Goal: Task Accomplishment & Management: Manage account settings

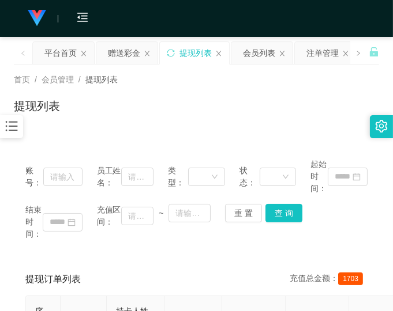
click at [336, 126] on div "首页 / 会员管理 / 提现列表 / 提现列表" at bounding box center [196, 99] width 393 height 69
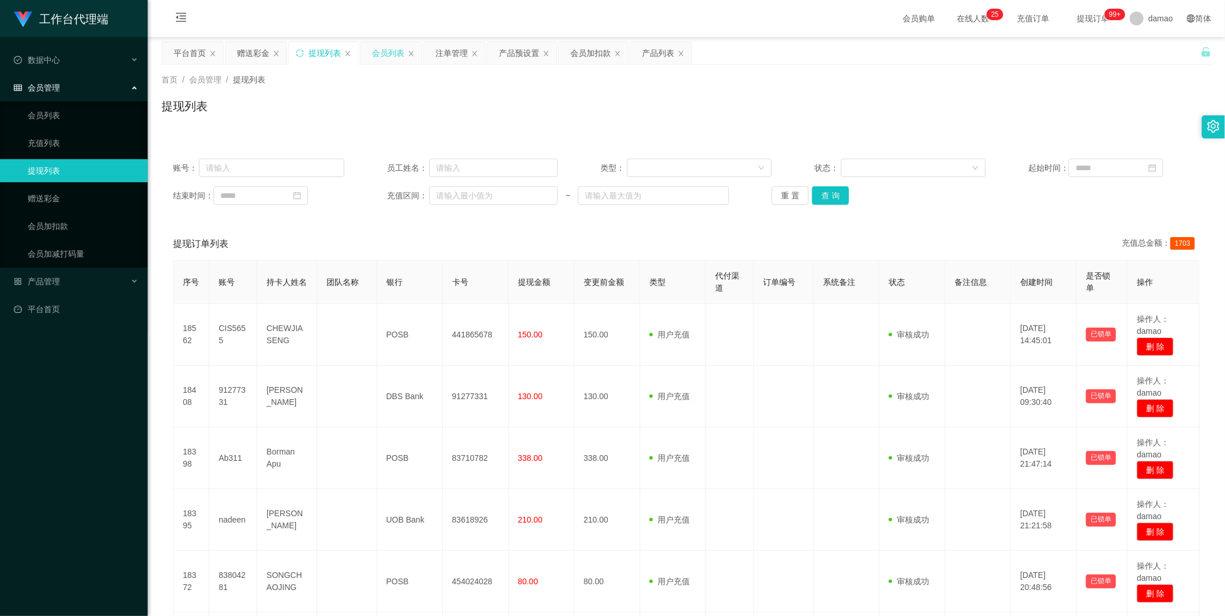
click at [392, 47] on div "会员列表" at bounding box center [388, 53] width 32 height 22
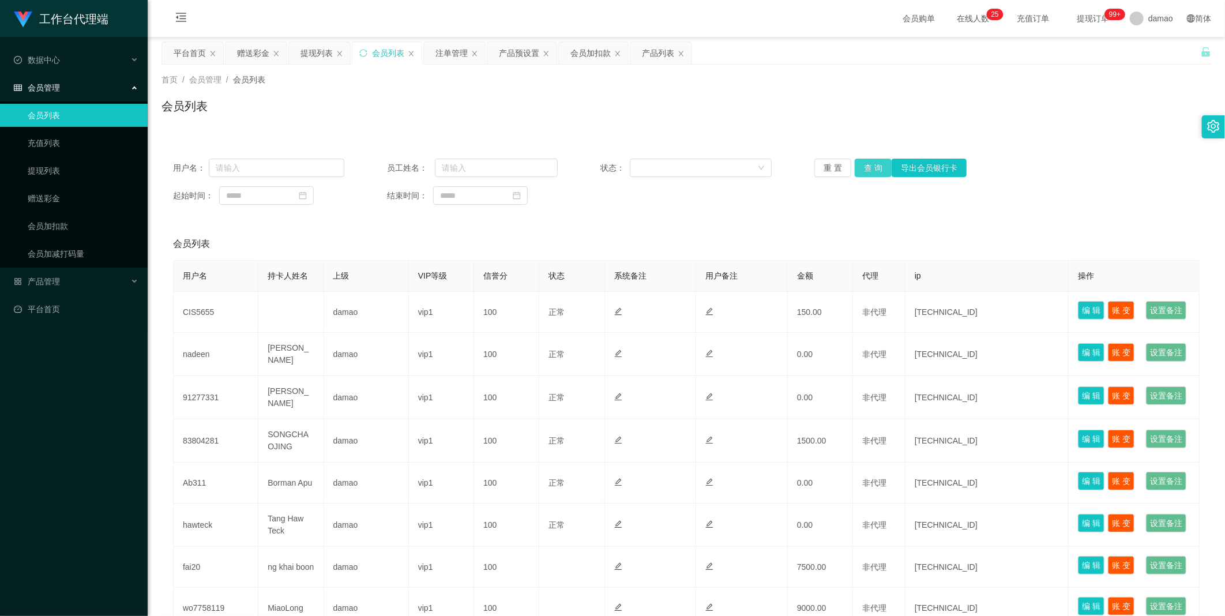
click at [392, 163] on button "查 询" at bounding box center [873, 168] width 37 height 18
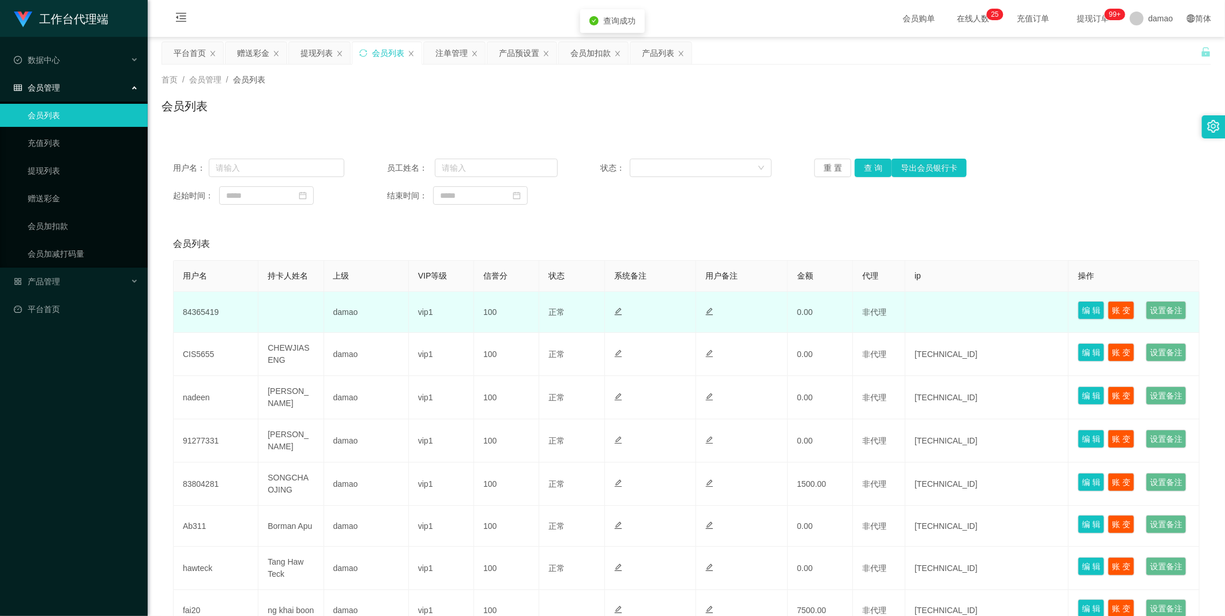
click at [205, 311] on td "84365419" at bounding box center [216, 312] width 85 height 41
copy td "84365419"
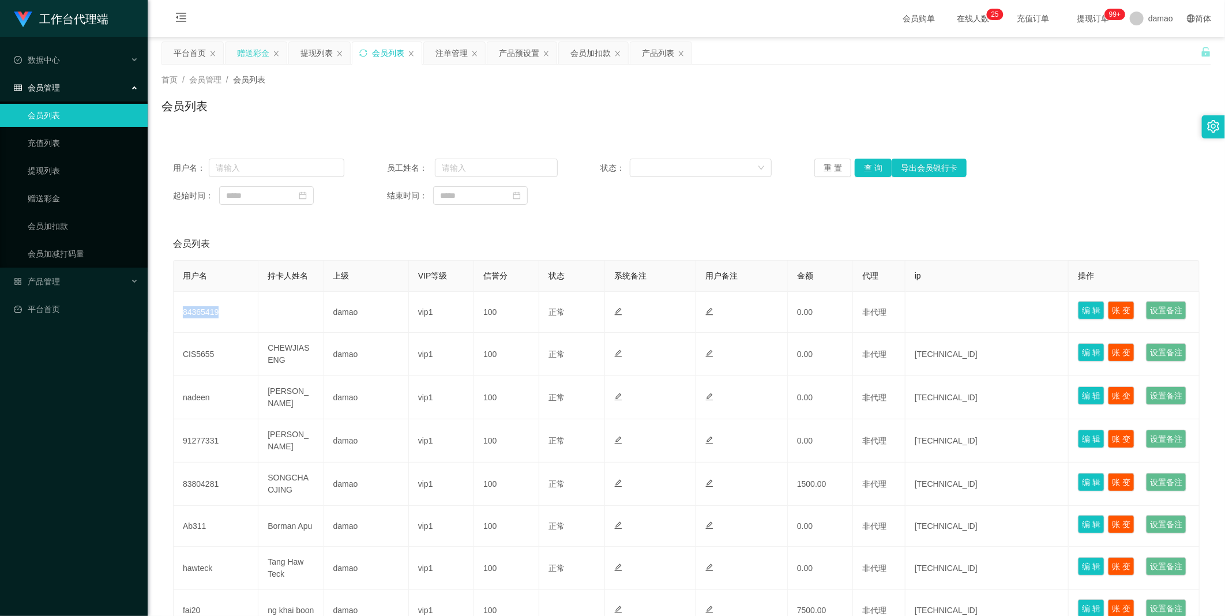
click at [257, 48] on div "赠送彩金" at bounding box center [253, 53] width 32 height 22
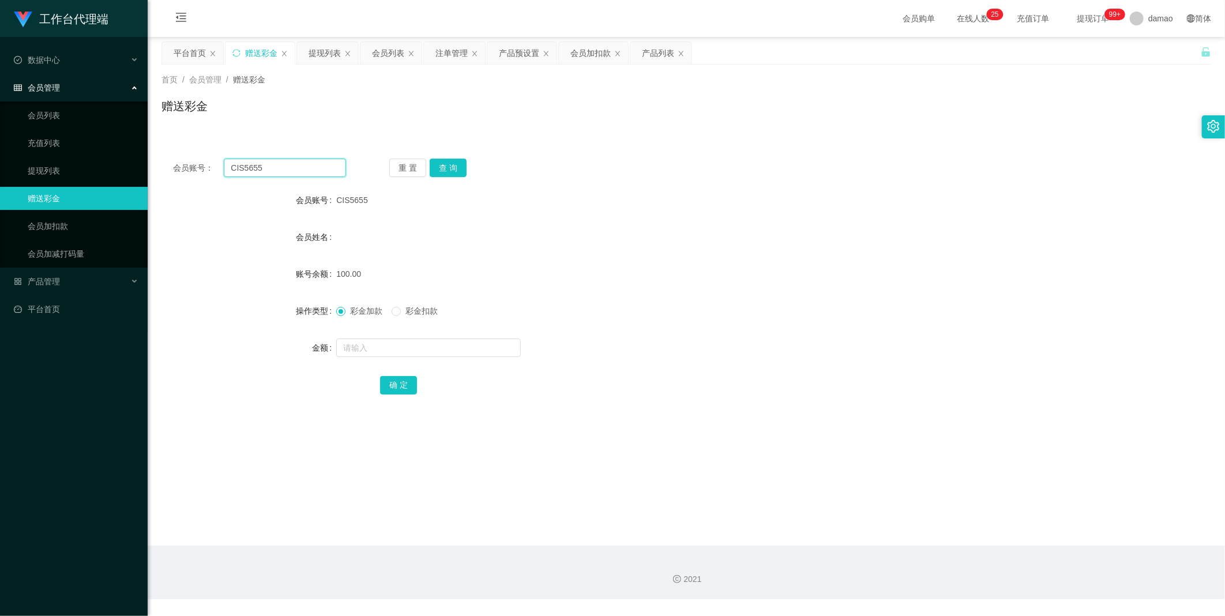
drag, startPoint x: 296, startPoint y: 168, endPoint x: 101, endPoint y: 129, distance: 199.5
click at [111, 130] on section "工作台代理端 数据中心 会员管理 会员列表 充值列表 提现列表 赠送彩金 会员加扣款 会员加减打码量 产品管理 平台首页 保存配置 重置配置 整体风格设置 主…" at bounding box center [612, 299] width 1225 height 599
paste input "84365419"
type input "84365419"
click at [392, 170] on button "查 询" at bounding box center [448, 168] width 37 height 18
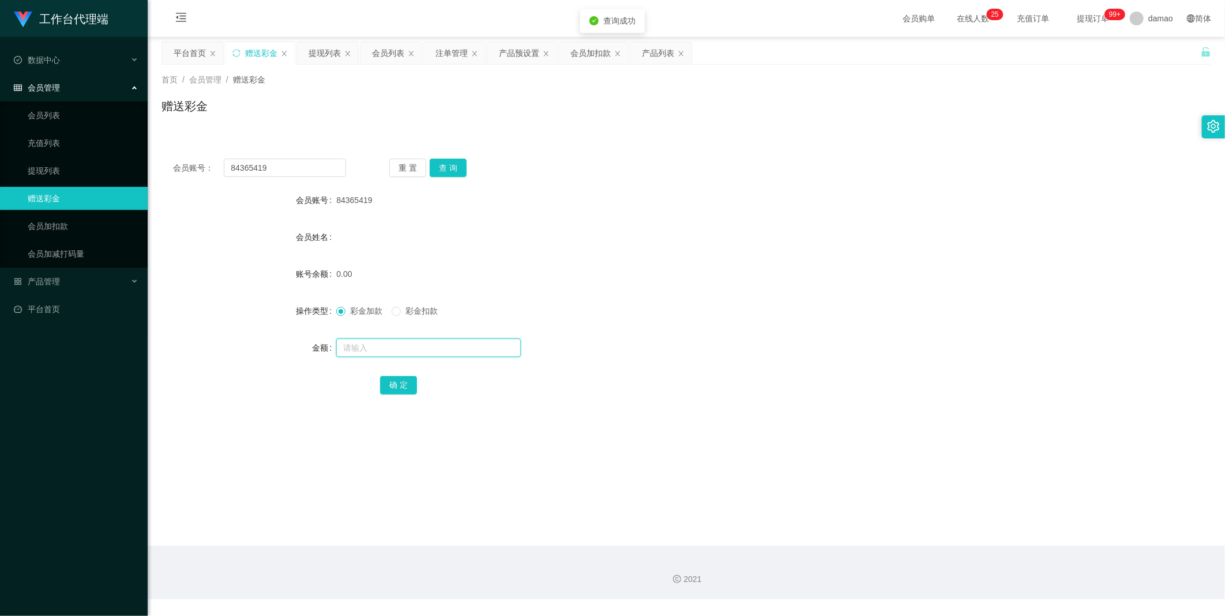
click at [362, 311] on input "text" at bounding box center [428, 347] width 185 height 18
type input "100"
click at [392, 311] on button "确 定" at bounding box center [398, 385] width 37 height 18
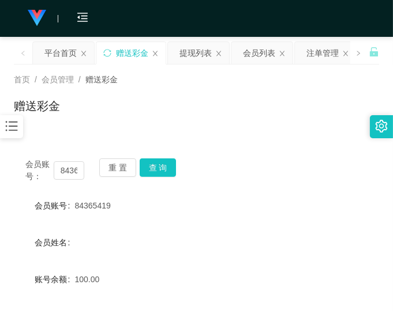
click at [307, 190] on div "会员账号： 84365419 重 置 查 询 会员账号 84365419 会员姓名 账号余额 100.00 操作类型 彩金加款 彩金扣款 金额 确 定" at bounding box center [196, 287] width 365 height 280
click at [312, 174] on div "会员账号： 84365419 重 置 查 询" at bounding box center [196, 171] width 365 height 24
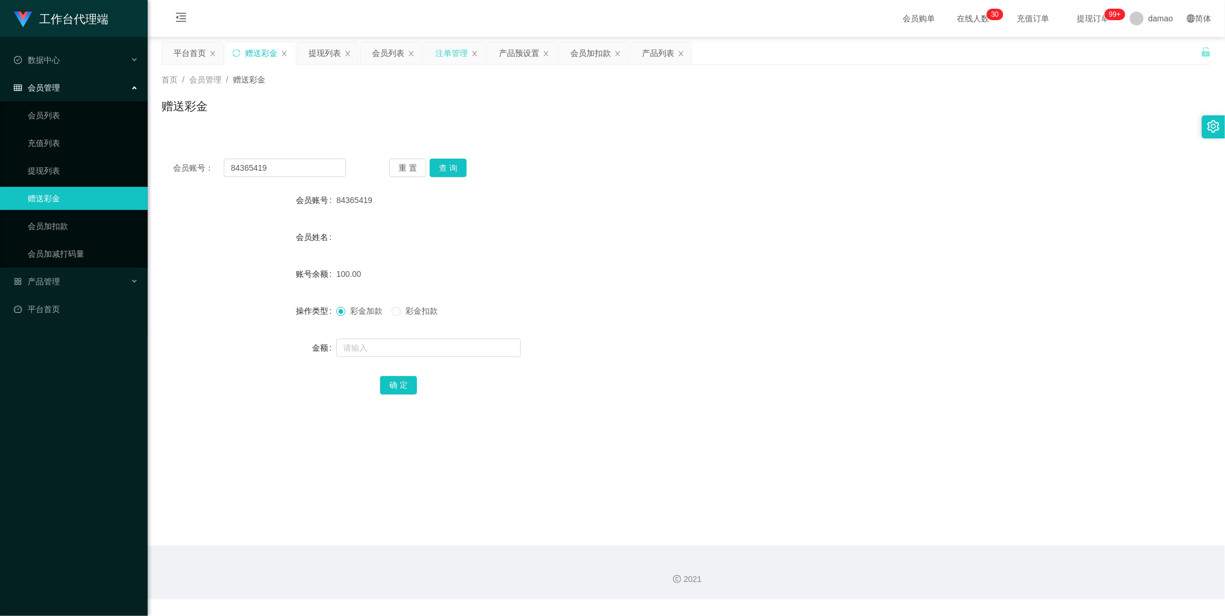
click at [392, 48] on div "注单管理" at bounding box center [451, 53] width 32 height 22
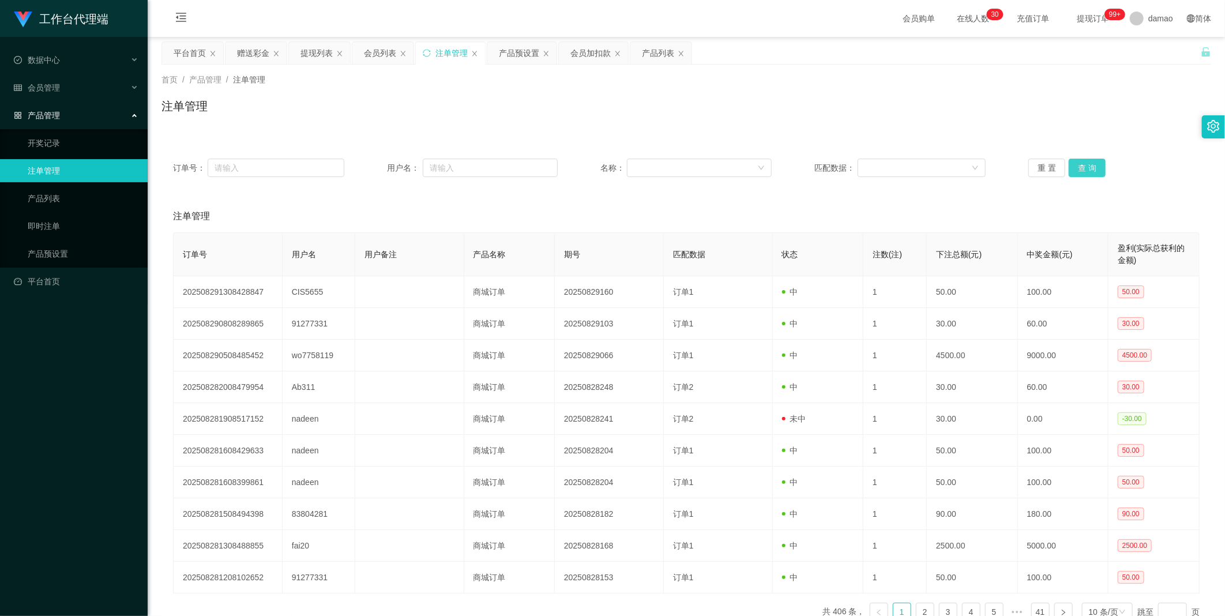
click at [392, 164] on button "查 询" at bounding box center [1087, 168] width 37 height 18
drag, startPoint x: 1090, startPoint y: 151, endPoint x: 1090, endPoint y: 165, distance: 13.8
click at [392, 152] on div "订单号： 用户名： 名称： 匹配数据： 重 置 查 询" at bounding box center [685, 168] width 1049 height 42
click at [392, 165] on button "查 询" at bounding box center [1087, 168] width 37 height 18
click at [392, 164] on div "重 置 查 询" at bounding box center [1113, 168] width 171 height 18
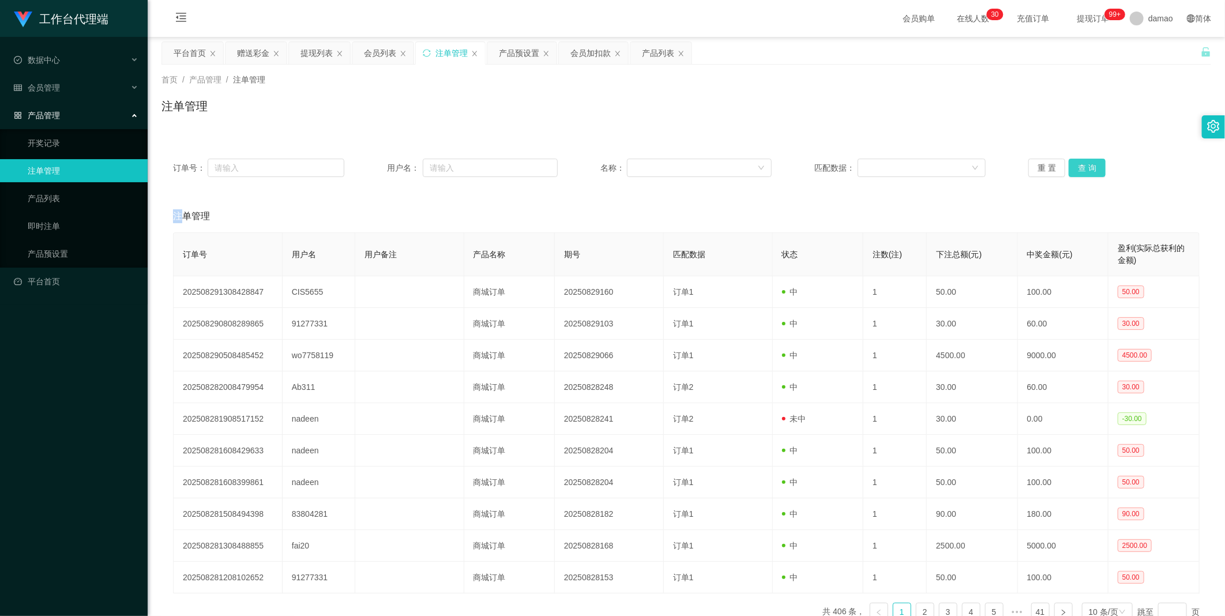
click at [392, 163] on button "查 询" at bounding box center [1087, 168] width 37 height 18
click at [392, 162] on div "重 置 查 询" at bounding box center [1113, 168] width 171 height 18
click at [392, 165] on button "查 询" at bounding box center [1087, 168] width 37 height 18
click at [392, 165] on div "重 置 查 询" at bounding box center [1113, 168] width 171 height 18
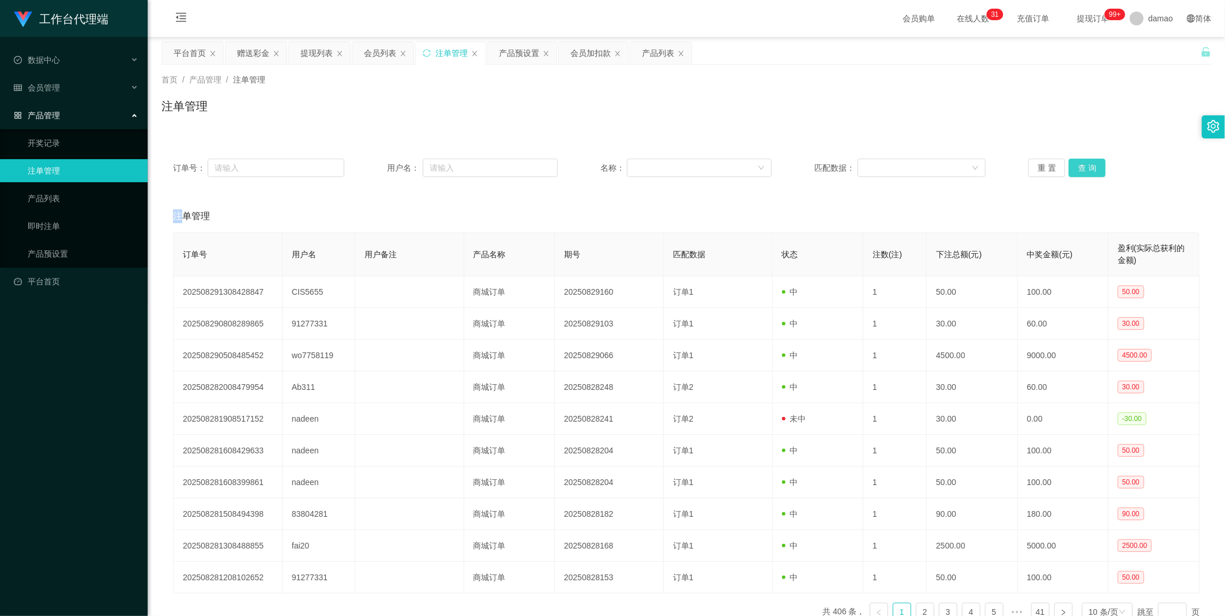
click at [392, 165] on button "查 询" at bounding box center [1087, 168] width 37 height 18
click at [392, 165] on div "重 置 查 询" at bounding box center [1113, 168] width 171 height 18
click at [392, 165] on button "查 询" at bounding box center [1087, 168] width 37 height 18
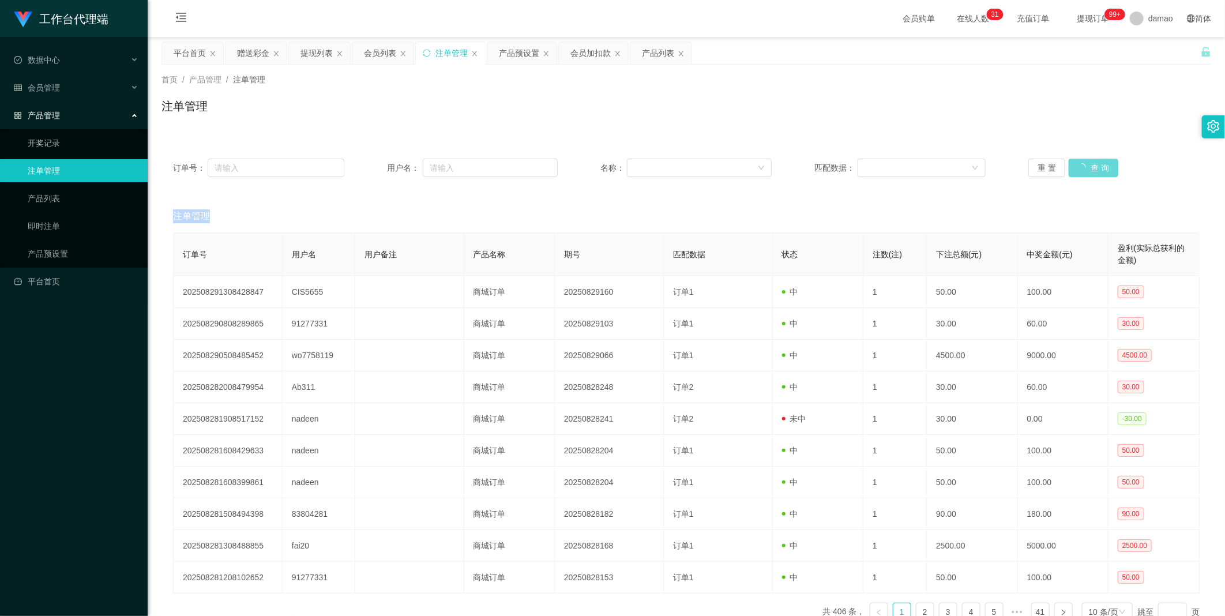
click at [392, 165] on div "重 置 查 询" at bounding box center [1113, 168] width 171 height 18
click at [392, 165] on button "查 询" at bounding box center [1087, 168] width 37 height 18
click at [392, 171] on button "查 询" at bounding box center [1087, 168] width 37 height 18
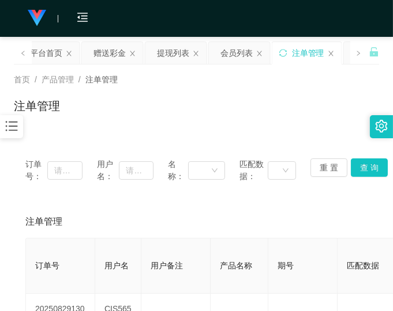
click at [253, 101] on div "注单管理" at bounding box center [196, 110] width 365 height 27
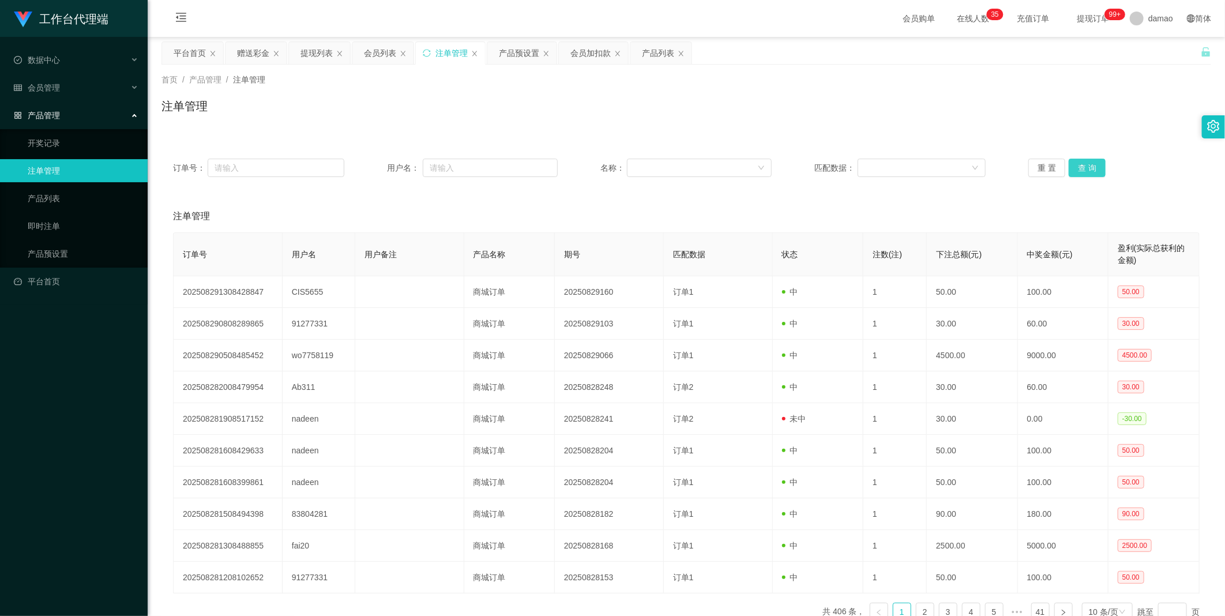
click at [392, 165] on button "查 询" at bounding box center [1087, 168] width 37 height 18
click at [318, 44] on div "提现列表" at bounding box center [316, 53] width 32 height 22
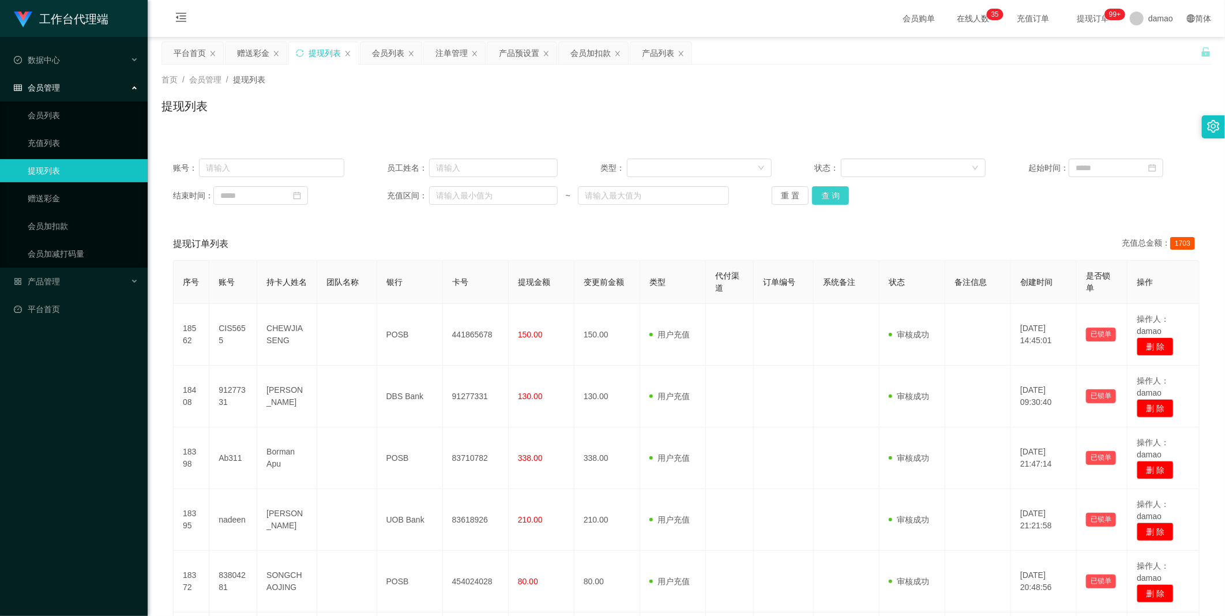
click at [392, 195] on button "查 询" at bounding box center [830, 195] width 37 height 18
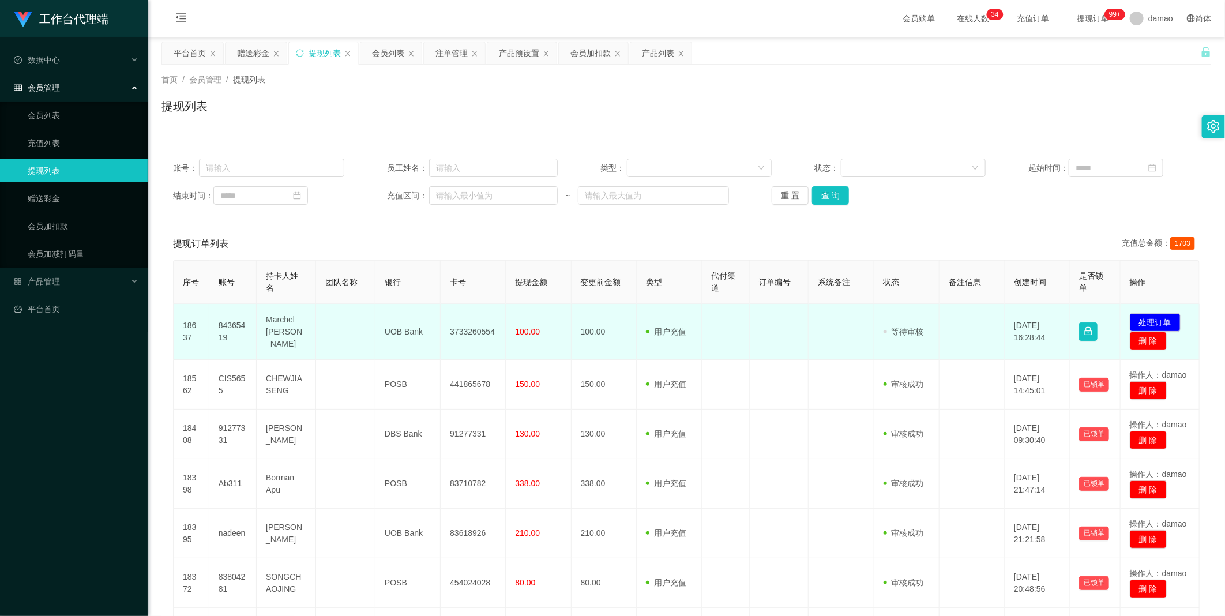
click at [235, 311] on td "84365419" at bounding box center [232, 332] width 47 height 56
copy td "84365419"
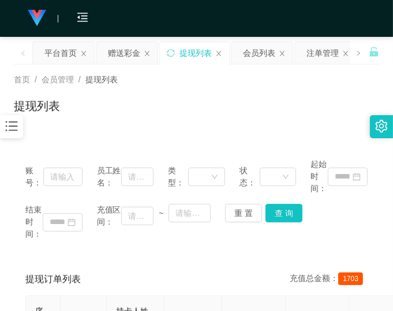
click at [294, 87] on div "首页 / 会员管理 / 提现列表 / 提现列表" at bounding box center [196, 99] width 365 height 50
click at [329, 220] on div "结束时间： 充值区间： ~ 重 置 查 询" at bounding box center [196, 222] width 342 height 36
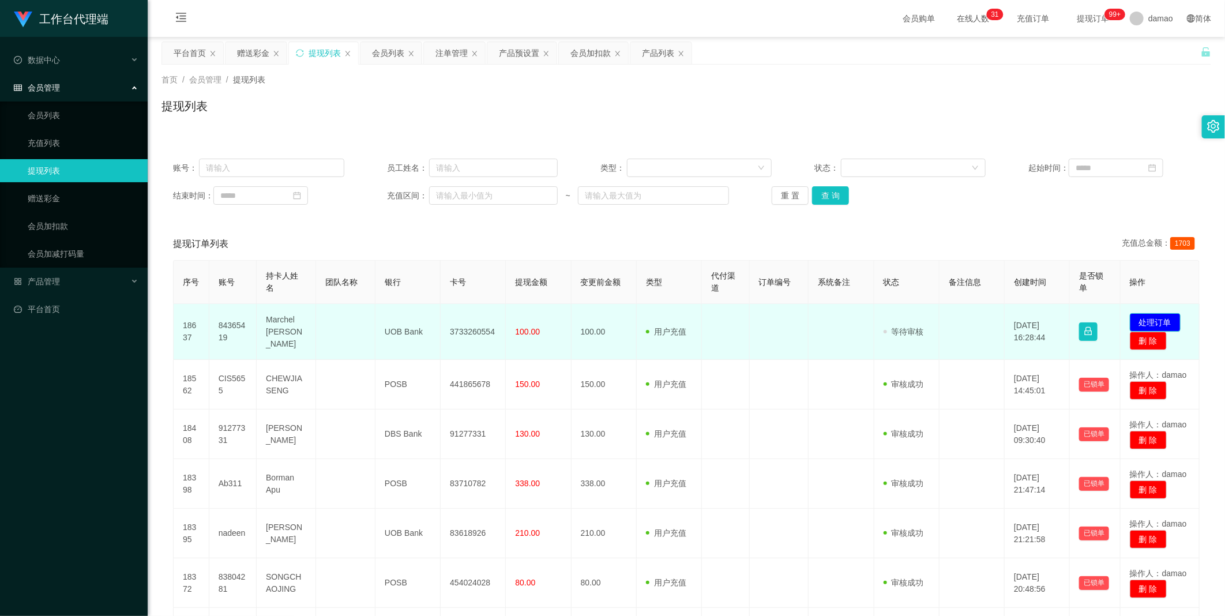
click at [392, 311] on button "处理订单" at bounding box center [1155, 322] width 51 height 18
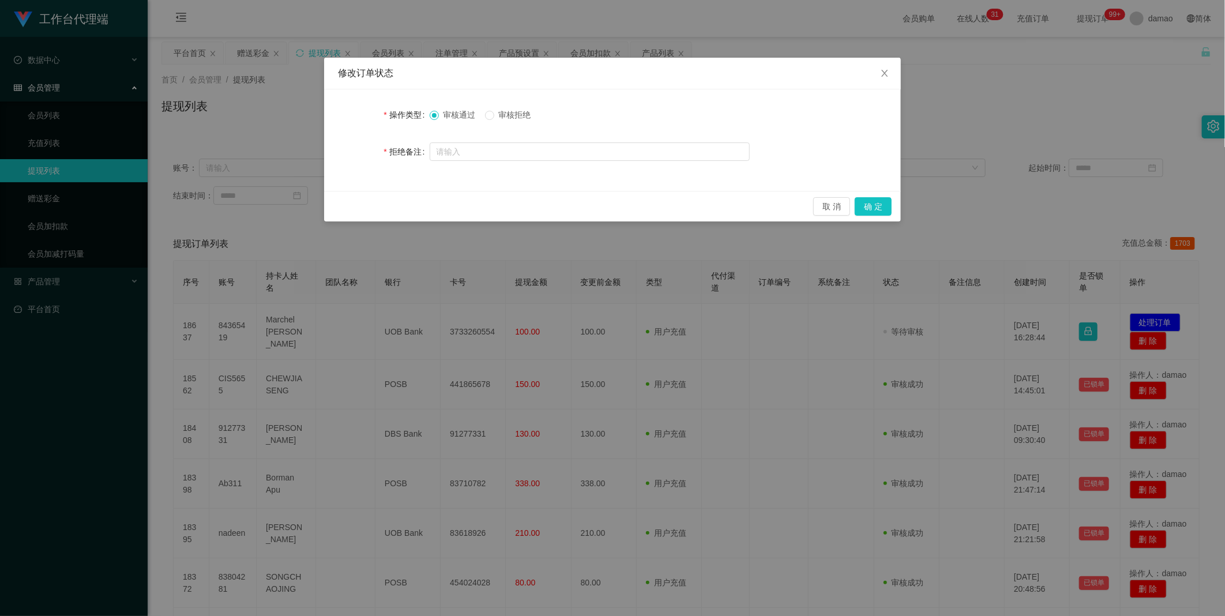
click at [392, 111] on span "审核拒绝" at bounding box center [515, 114] width 42 height 9
click at [392, 208] on button "确 定" at bounding box center [873, 206] width 37 height 18
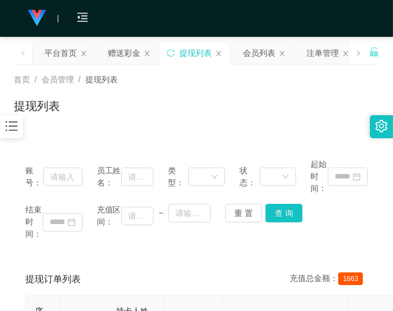
click at [326, 230] on div "结束时间： 充值区间： ~ 重 置 查 询" at bounding box center [196, 222] width 342 height 36
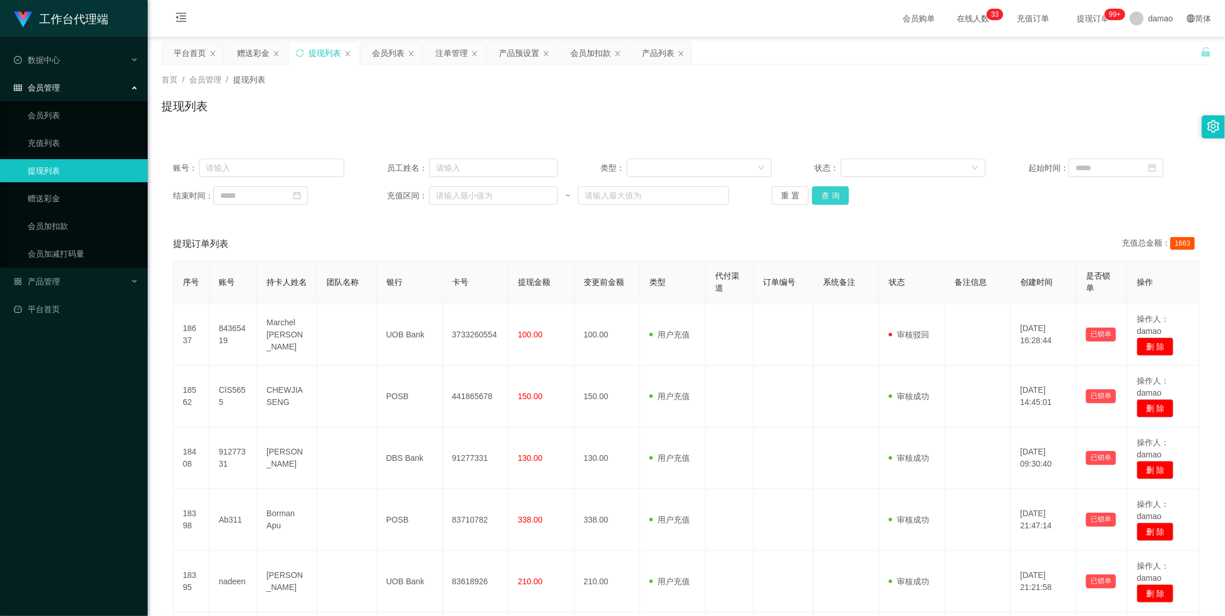
click at [392, 190] on button "查 询" at bounding box center [830, 195] width 37 height 18
click at [392, 54] on div "注单管理" at bounding box center [451, 53] width 32 height 22
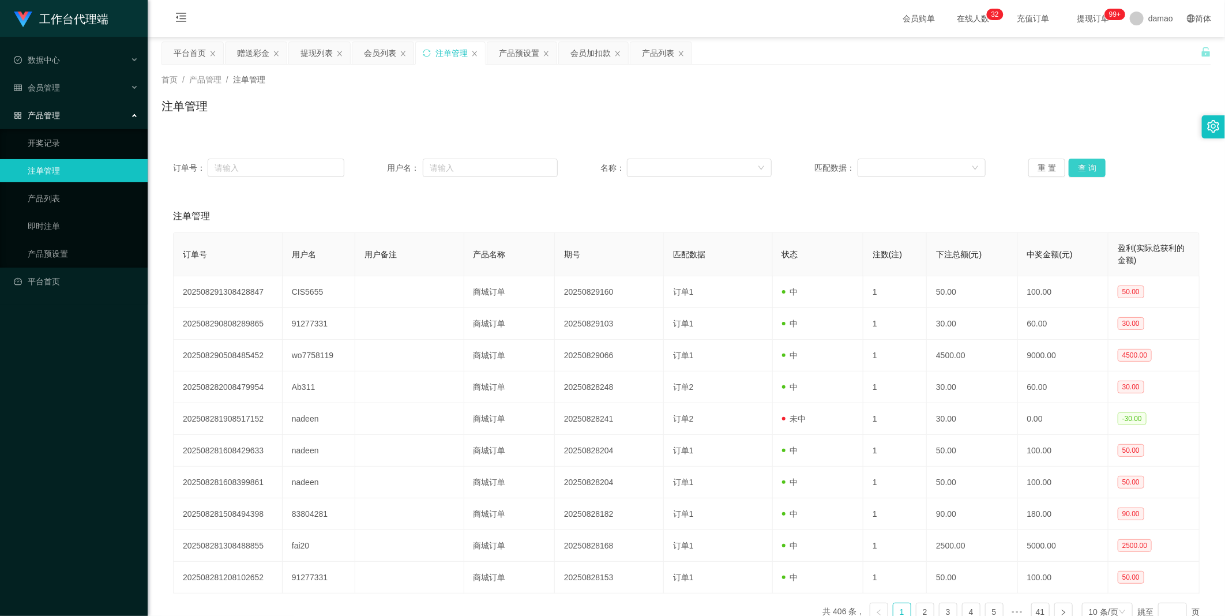
click at [392, 167] on button "查 询" at bounding box center [1087, 168] width 37 height 18
click at [392, 164] on div "重 置 查 询" at bounding box center [1113, 168] width 171 height 18
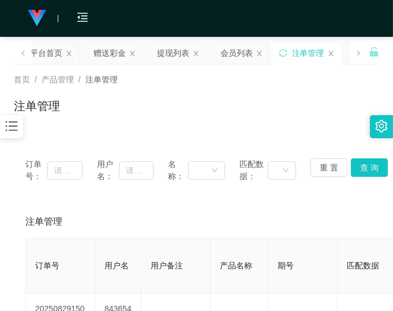
click at [304, 96] on div "首页 / 产品管理 / 注单管理 / 注单管理" at bounding box center [196, 99] width 365 height 50
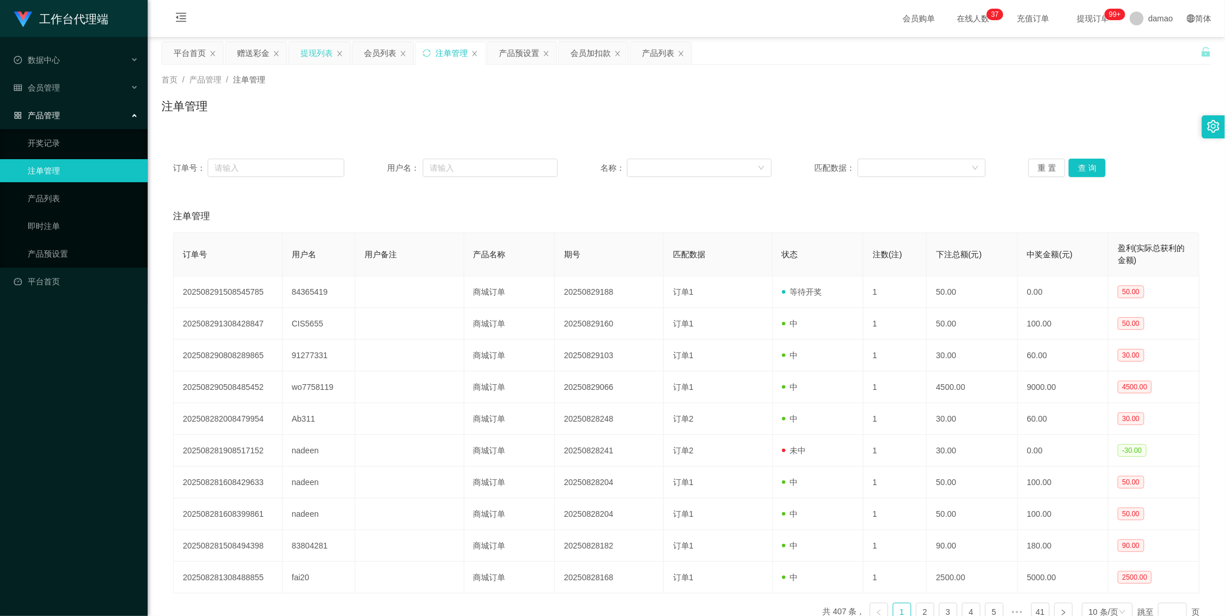
click at [315, 52] on div "提现列表" at bounding box center [316, 53] width 32 height 22
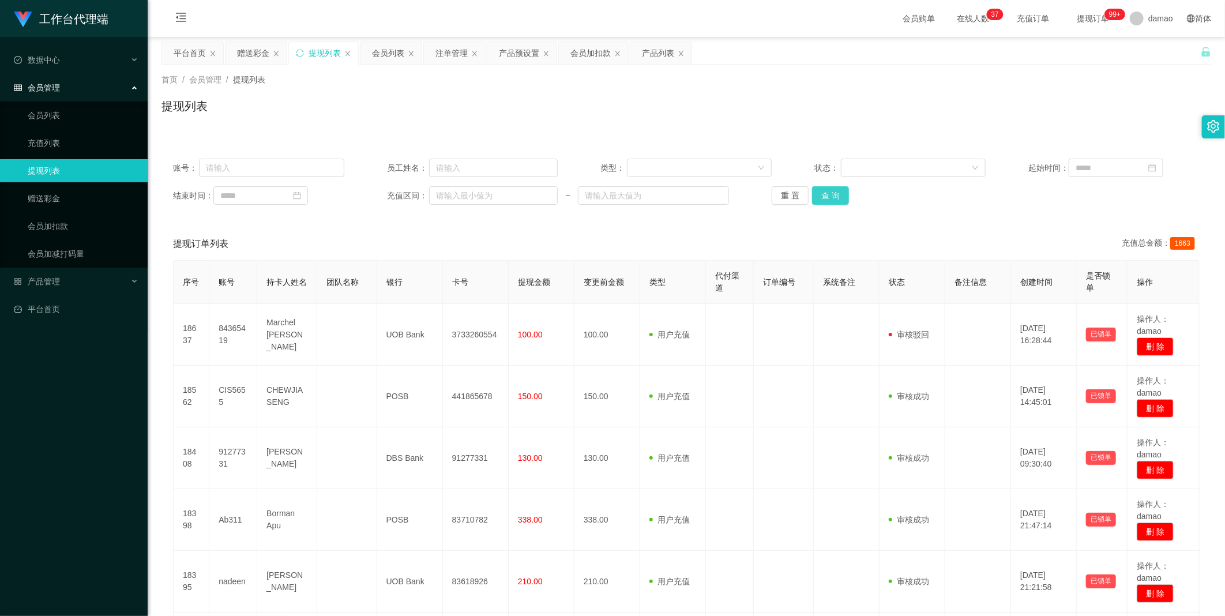
click at [392, 187] on button "查 询" at bounding box center [830, 195] width 37 height 18
click at [392, 194] on button "查 询" at bounding box center [830, 195] width 37 height 18
click at [392, 194] on div "重 置 查 询" at bounding box center [857, 195] width 171 height 18
click at [392, 194] on button "查 询" at bounding box center [830, 195] width 37 height 18
click at [392, 194] on div "重 置 查 询" at bounding box center [857, 195] width 171 height 18
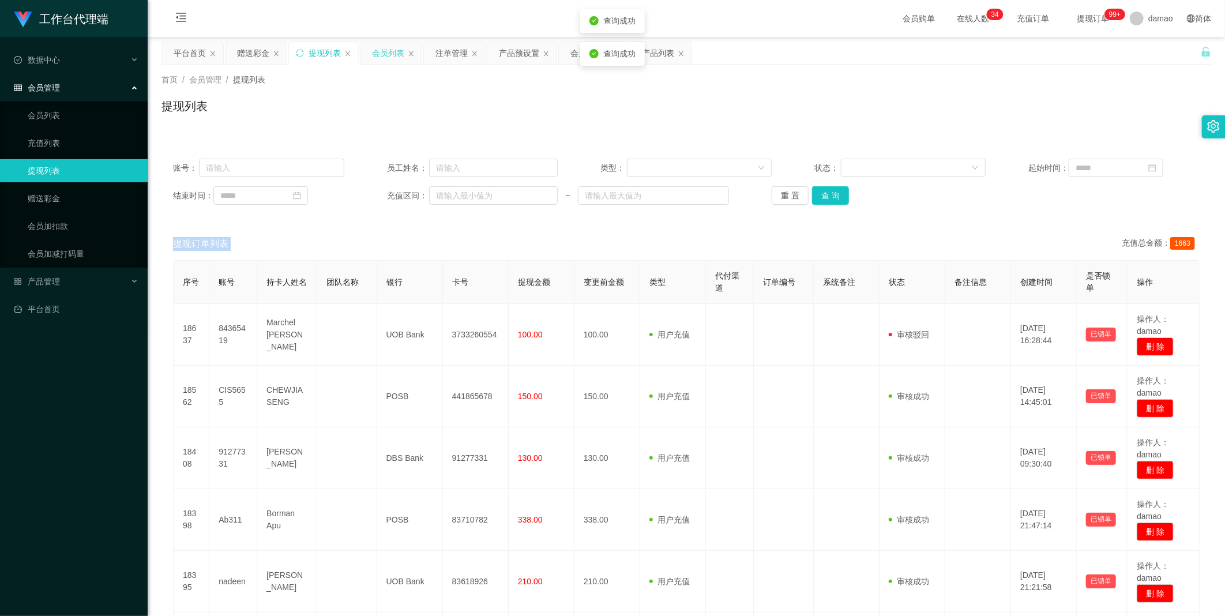
click at [389, 54] on div "会员列表" at bounding box center [388, 53] width 32 height 22
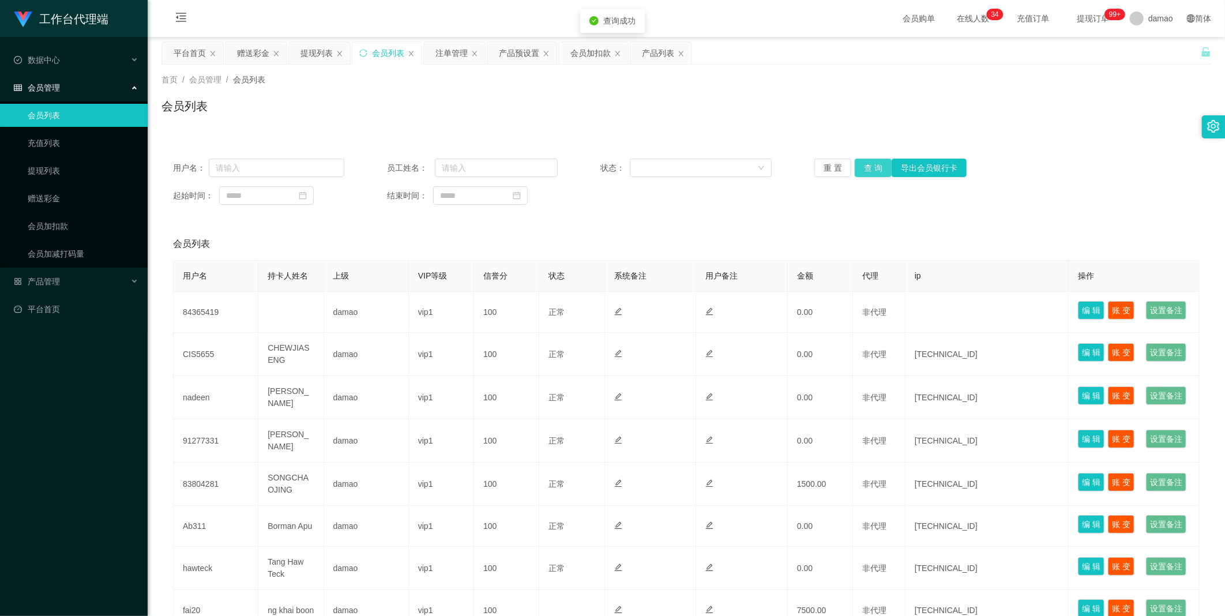
click at [392, 166] on button "查 询" at bounding box center [873, 168] width 37 height 18
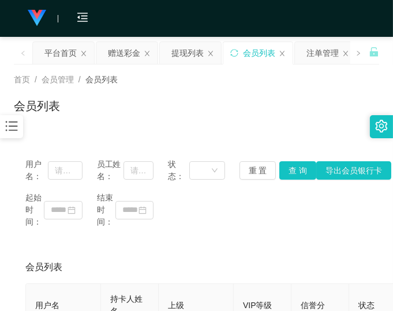
click at [323, 103] on div "会员列表" at bounding box center [196, 110] width 365 height 27
click at [307, 99] on div "会员列表" at bounding box center [196, 110] width 365 height 27
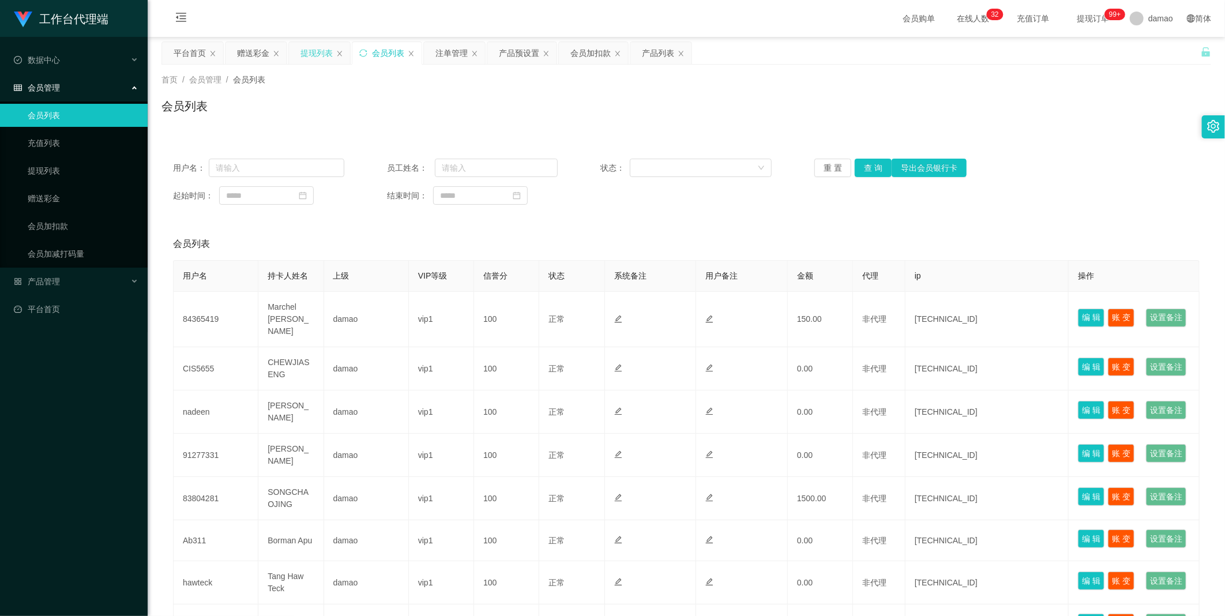
click at [317, 52] on div "提现列表" at bounding box center [316, 53] width 32 height 22
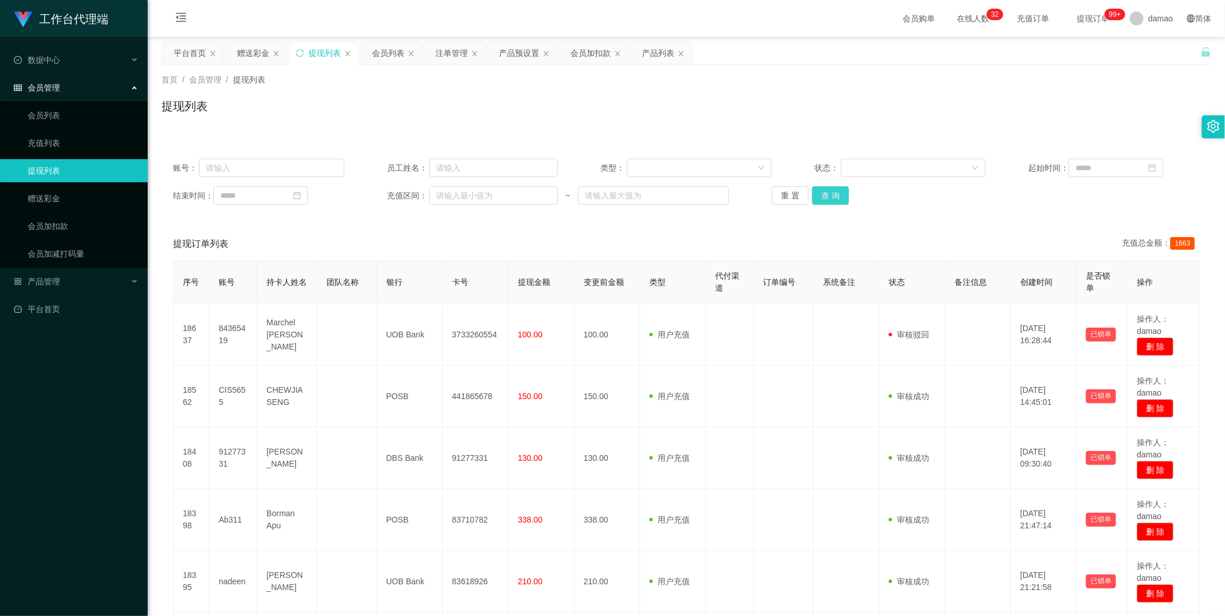
click at [392, 194] on button "查 询" at bounding box center [830, 195] width 37 height 18
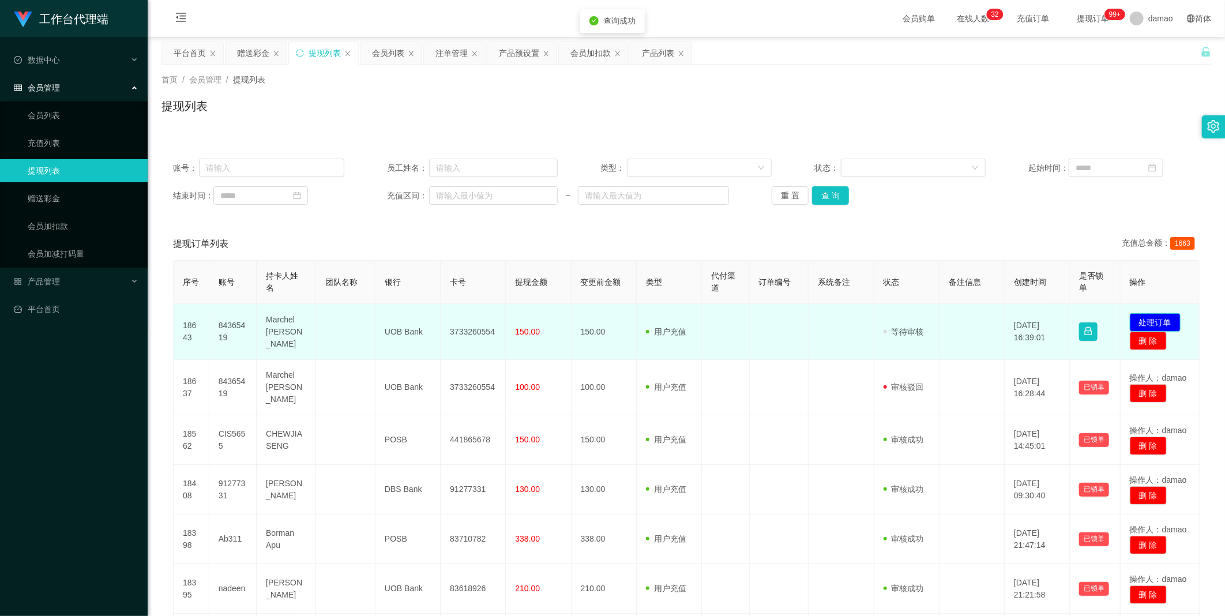
click at [392, 311] on button "处理订单" at bounding box center [1155, 322] width 51 height 18
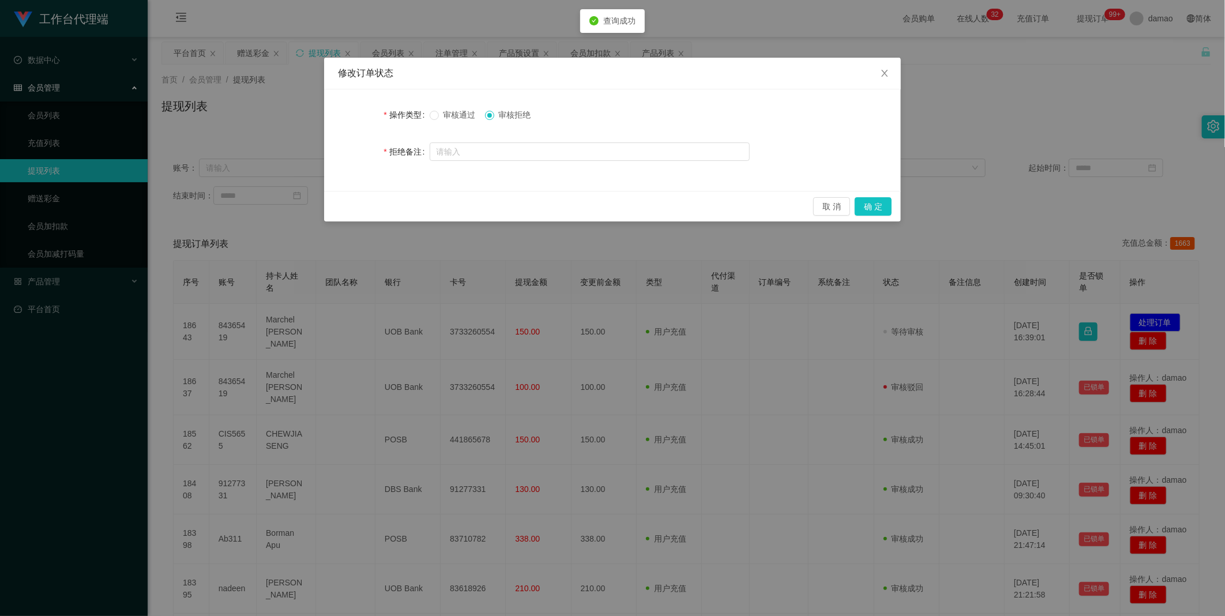
click at [392, 112] on span "审核通过" at bounding box center [460, 114] width 42 height 9
click at [392, 203] on button "确 定" at bounding box center [873, 206] width 37 height 18
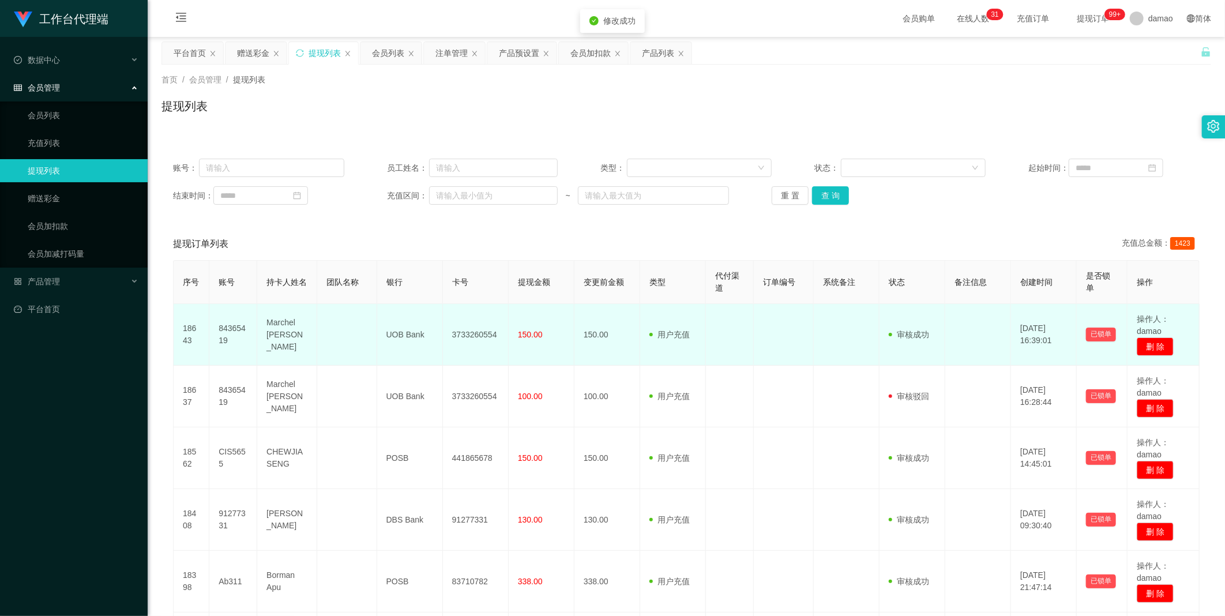
click at [392, 311] on td "3733260554" at bounding box center [476, 335] width 66 height 62
copy td "3733260554"
click at [280, 311] on td "Marchel [PERSON_NAME]" at bounding box center [287, 335] width 60 height 62
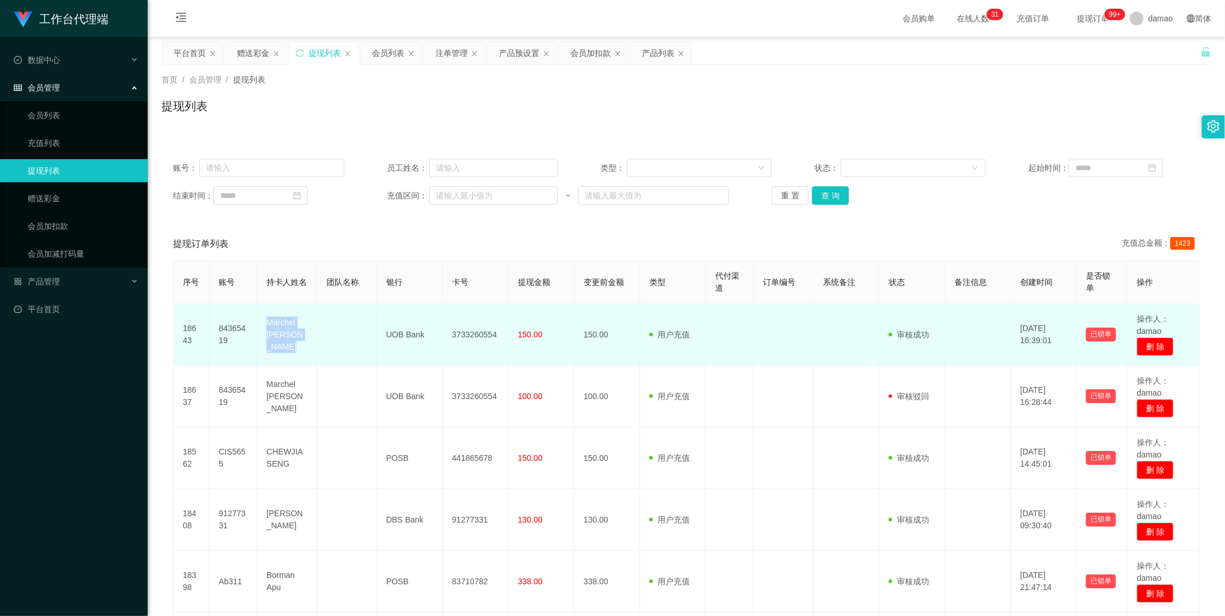
click at [281, 311] on td "Marchel [PERSON_NAME]" at bounding box center [287, 335] width 60 height 62
copy td "Marchel [PERSON_NAME]"
click at [392, 311] on td "UOB Bank" at bounding box center [410, 335] width 66 height 62
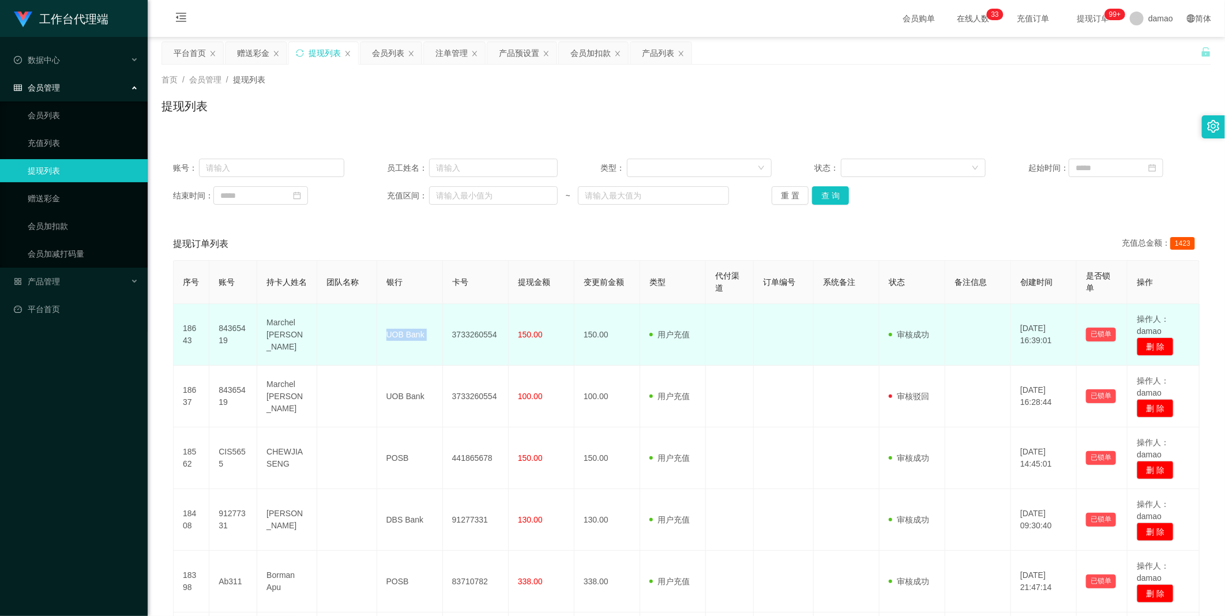
click at [392, 311] on td "UOB Bank" at bounding box center [410, 335] width 66 height 62
copy td "UOB Bank"
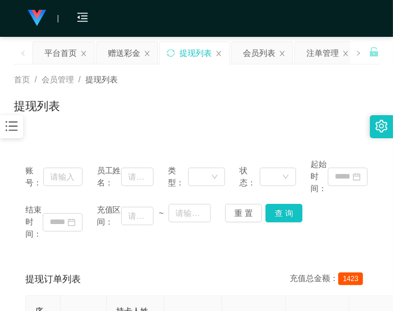
drag, startPoint x: 212, startPoint y: 272, endPoint x: 215, endPoint y: 264, distance: 8.6
click at [215, 271] on div "提现订单列表 充值总金额： 1423" at bounding box center [196, 280] width 342 height 32
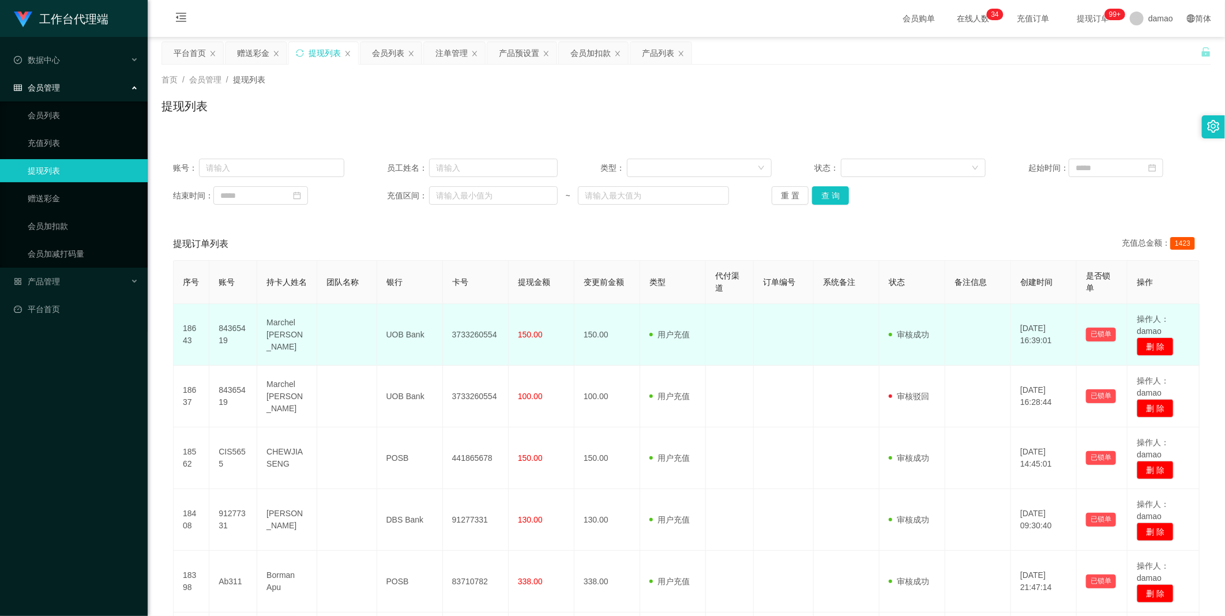
click at [392, 311] on td "3733260554" at bounding box center [476, 335] width 66 height 62
copy td "3733260554"
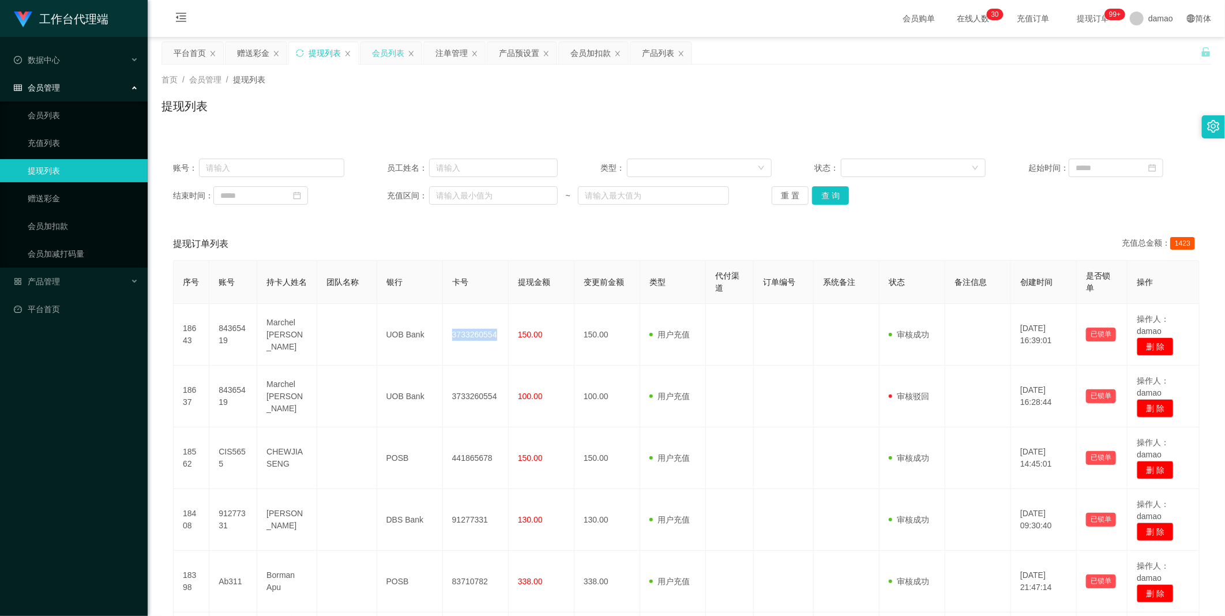
click at [390, 48] on div "会员列表" at bounding box center [388, 53] width 32 height 22
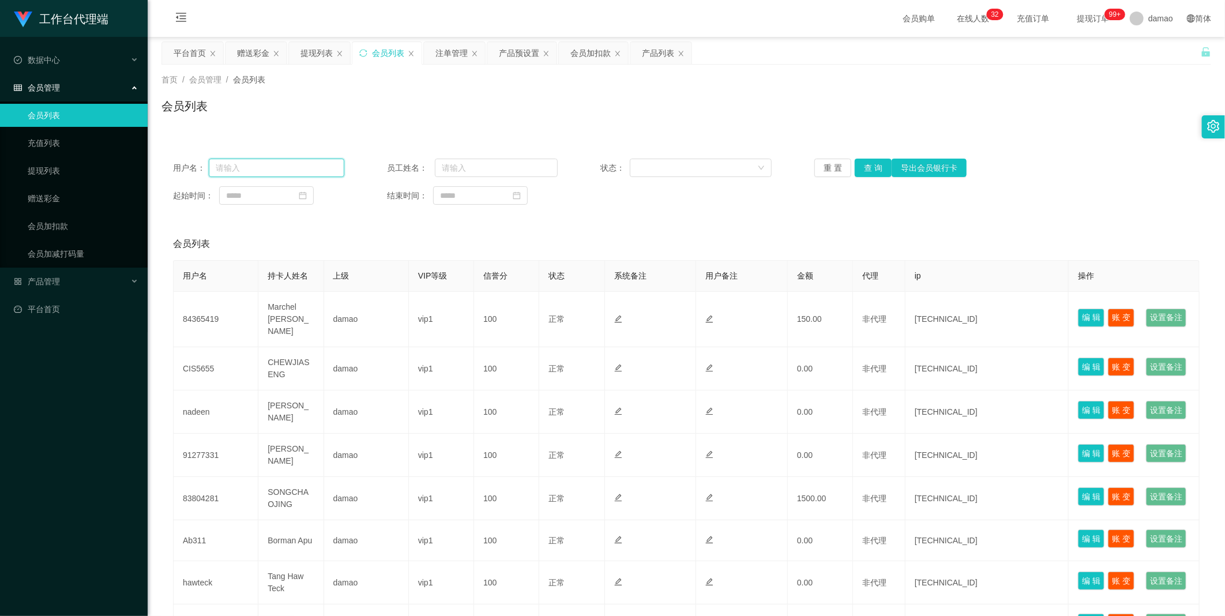
click at [272, 168] on input "text" at bounding box center [277, 168] width 136 height 18
paste input "CIS5655"
type input "CIS5655"
click at [392, 167] on button "查 询" at bounding box center [873, 168] width 37 height 18
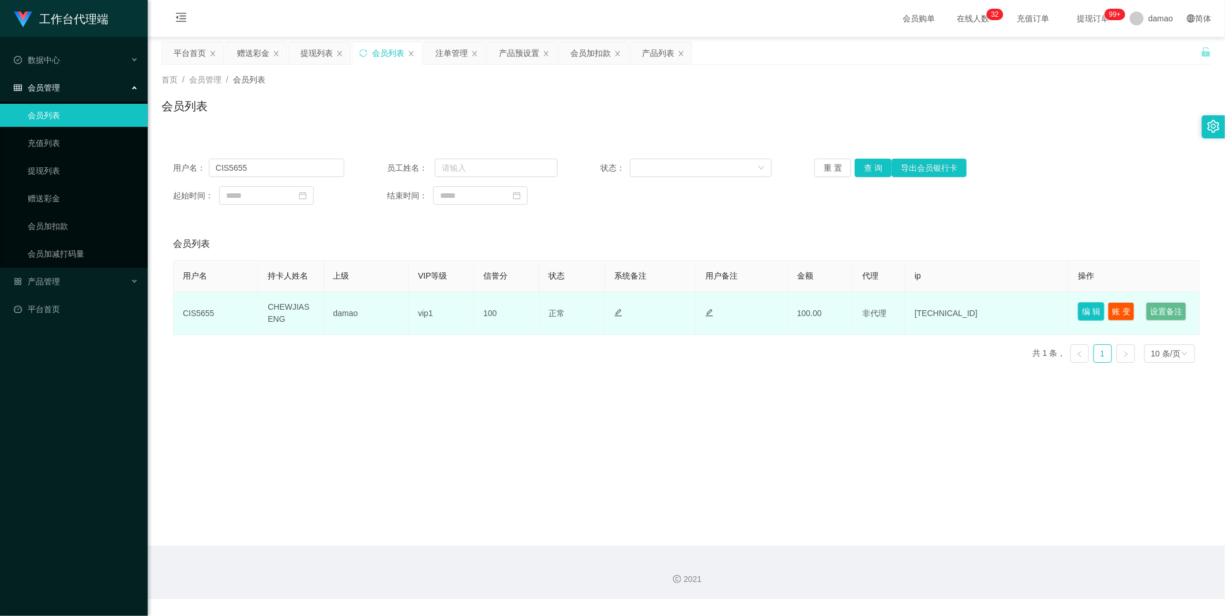
click at [392, 307] on button "编 辑" at bounding box center [1091, 311] width 27 height 18
type input "CIS5655"
type input "CHEWJIASENG"
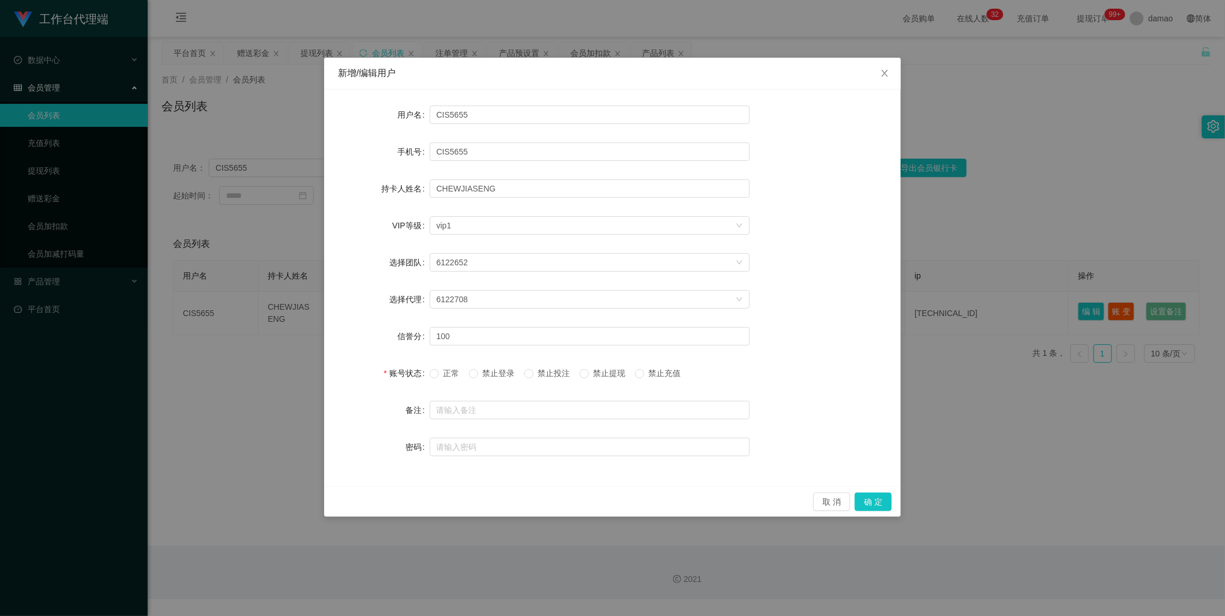
click at [392, 311] on span "禁止提现" at bounding box center [610, 372] width 42 height 9
click at [392, 311] on button "确 定" at bounding box center [873, 501] width 37 height 18
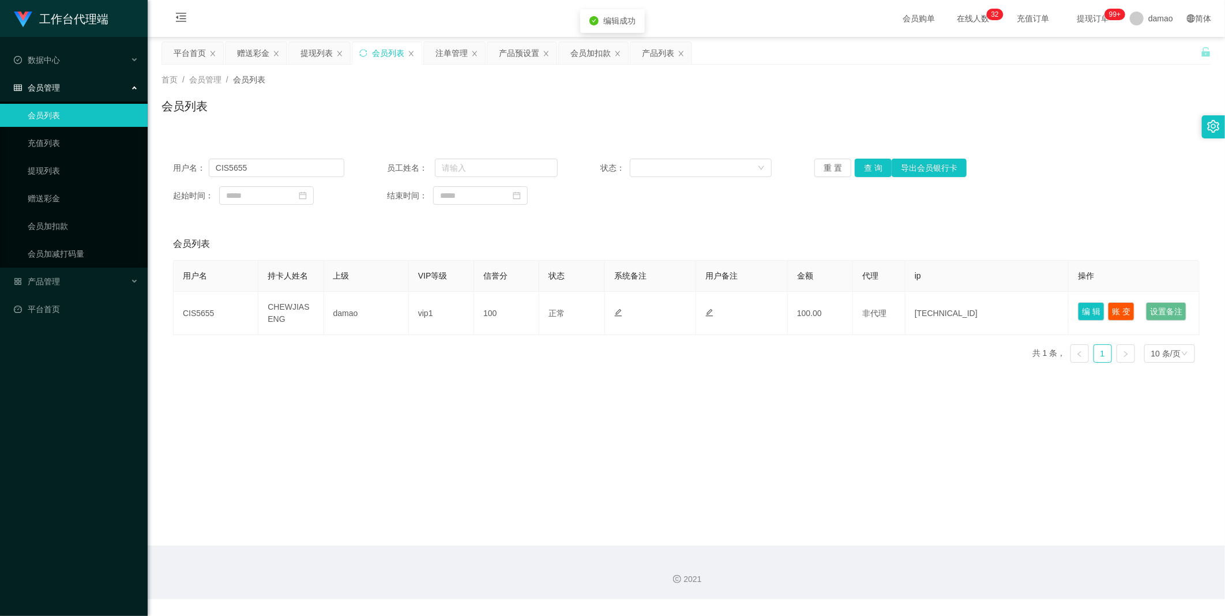
click at [392, 311] on main "关闭左侧 关闭右侧 关闭其它 刷新页面 平台首页 赠送彩金 提现列表 会员列表 注单管理 产品预设置 会员加扣款 产品列表 首页 / 会员管理 / 会员列表 …" at bounding box center [686, 291] width 1077 height 509
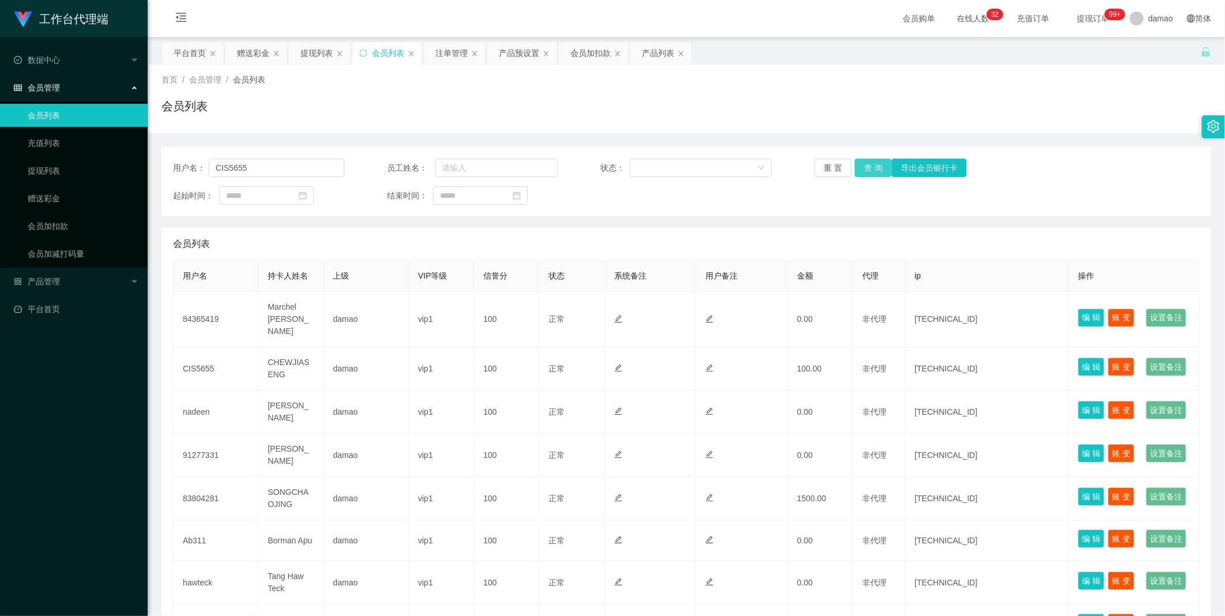
drag, startPoint x: 866, startPoint y: 167, endPoint x: 861, endPoint y: 175, distance: 9.3
click at [866, 167] on button "查 询" at bounding box center [873, 168] width 37 height 18
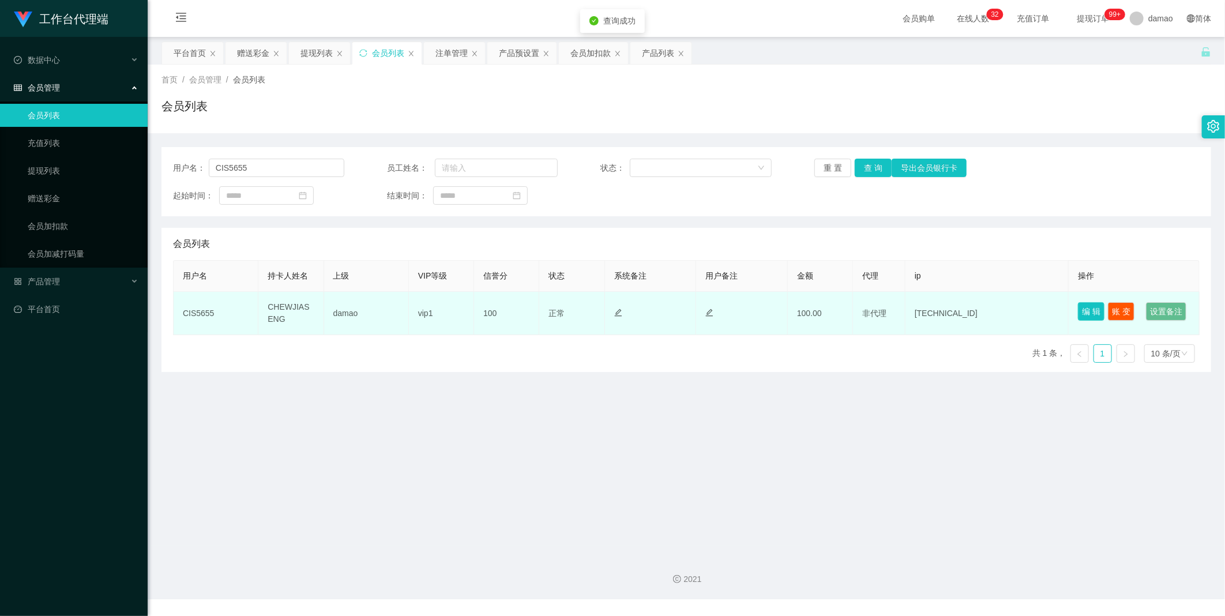
click at [1080, 304] on button "编 辑" at bounding box center [1091, 311] width 27 height 18
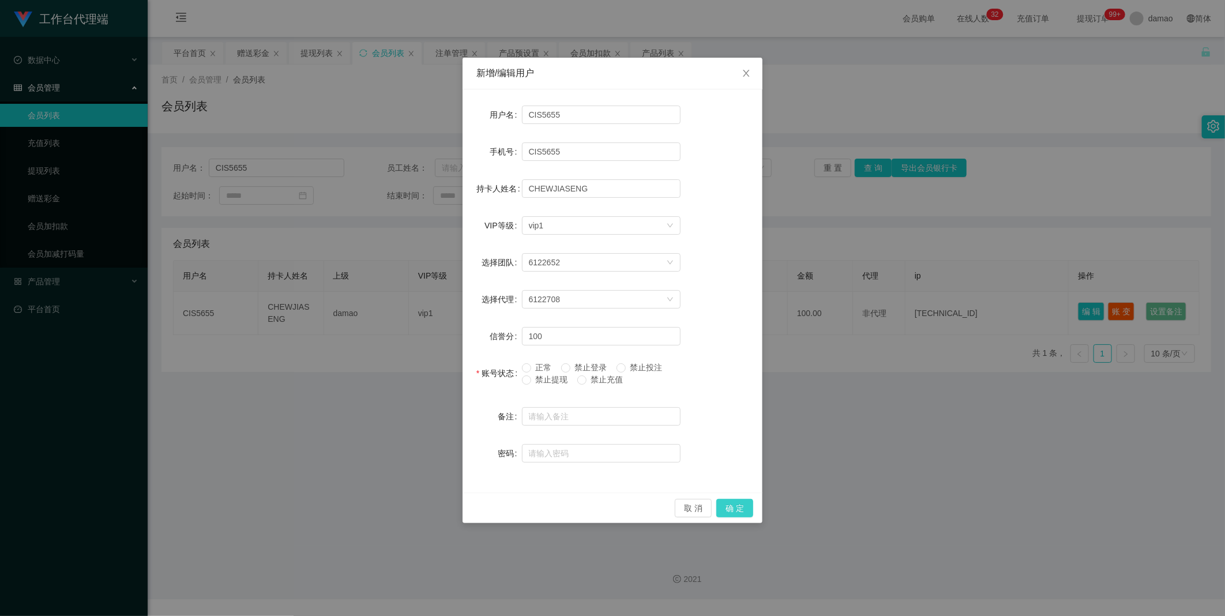
drag, startPoint x: 735, startPoint y: 510, endPoint x: 741, endPoint y: 500, distance: 11.7
click at [735, 509] on button "确 定" at bounding box center [734, 508] width 37 height 18
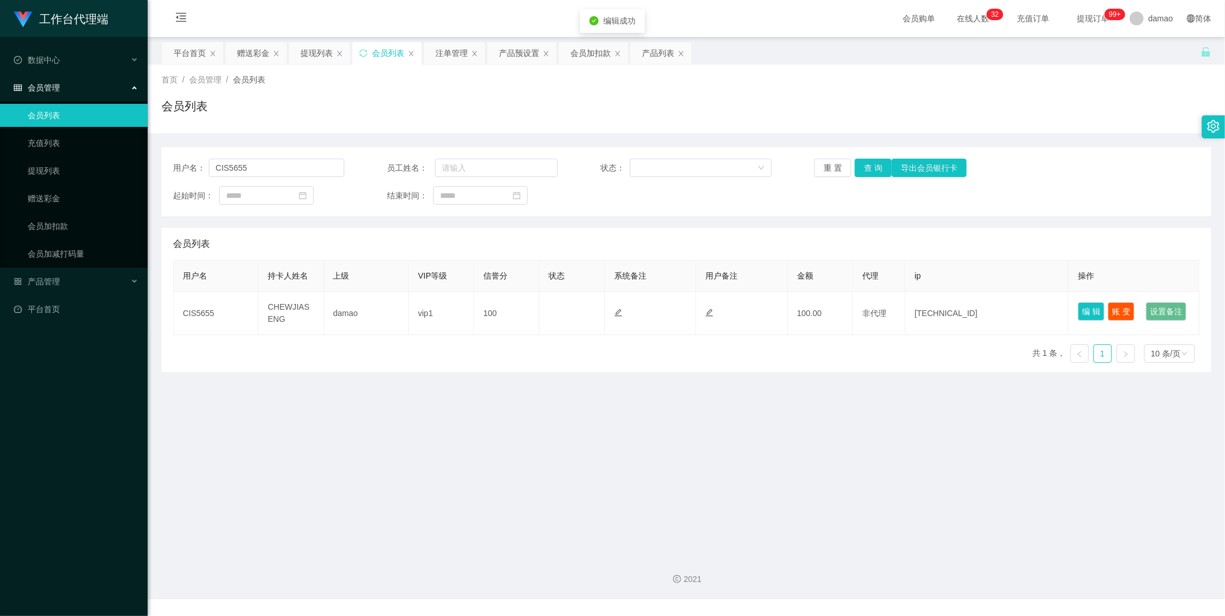
drag, startPoint x: 796, startPoint y: 482, endPoint x: 812, endPoint y: 448, distance: 37.7
click at [792, 482] on main "关闭左侧 关闭右侧 关闭其它 刷新页面 平台首页 赠送彩金 提现列表 会员列表 注单管理 产品预设置 会员加扣款 产品列表 首页 / 会员管理 / 会员列表 …" at bounding box center [686, 291] width 1077 height 509
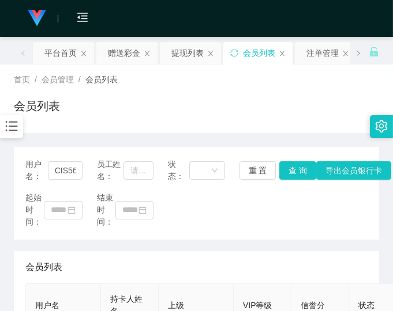
click at [348, 92] on div "首页 / 会员管理 / 会员列表 / 会员列表" at bounding box center [196, 99] width 365 height 50
click at [320, 99] on div "会员列表" at bounding box center [196, 110] width 365 height 27
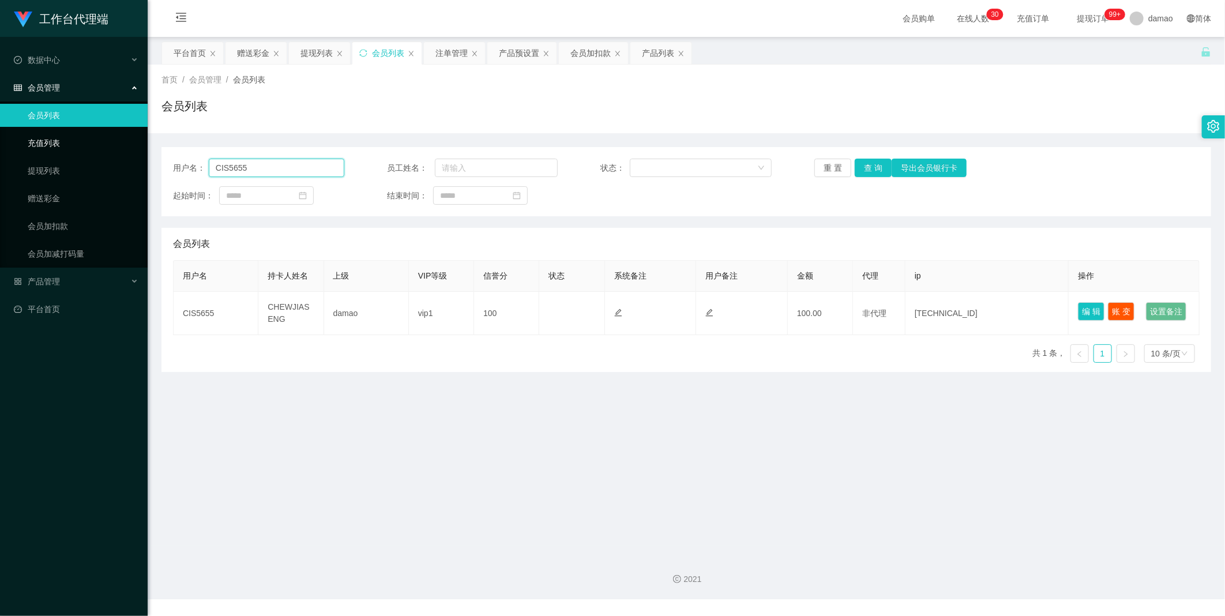
drag, startPoint x: 269, startPoint y: 167, endPoint x: 71, endPoint y: 133, distance: 200.7
click at [74, 134] on section "工作台代理端 数据中心 会员管理 会员列表 充值列表 提现列表 赠送彩金 会员加扣款 会员加减打码量 产品管理 平台首页 保存配置 重置配置 整体风格设置 主…" at bounding box center [612, 299] width 1225 height 599
paste input "84365419"
type input "84365419"
click at [878, 164] on button "查 询" at bounding box center [873, 168] width 37 height 18
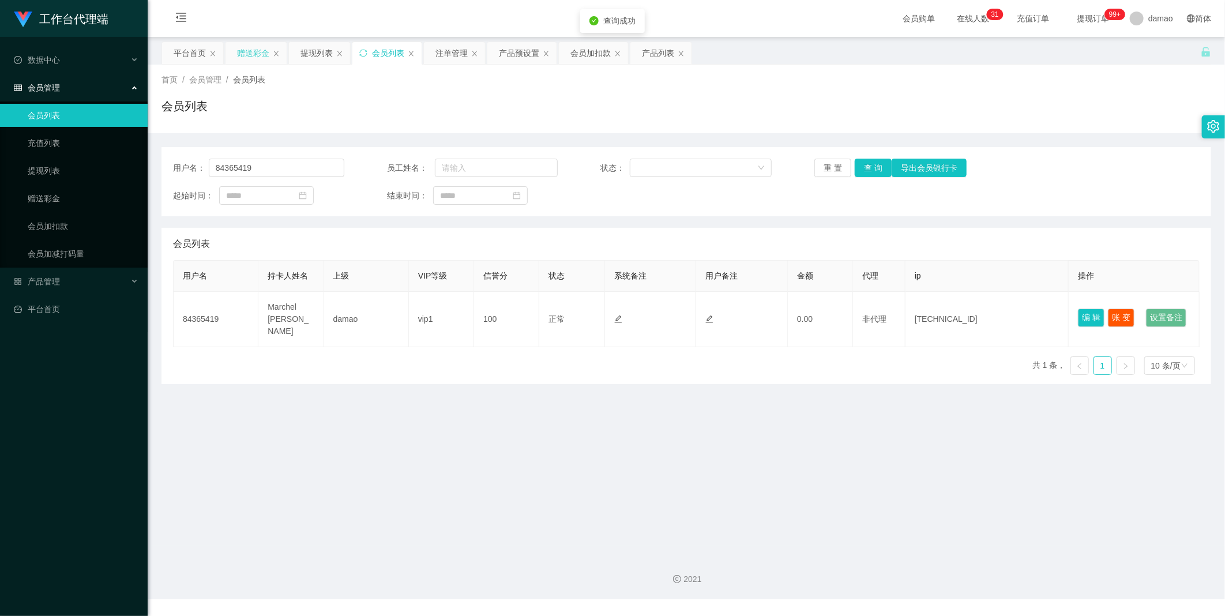
click at [243, 47] on div "赠送彩金" at bounding box center [253, 53] width 32 height 22
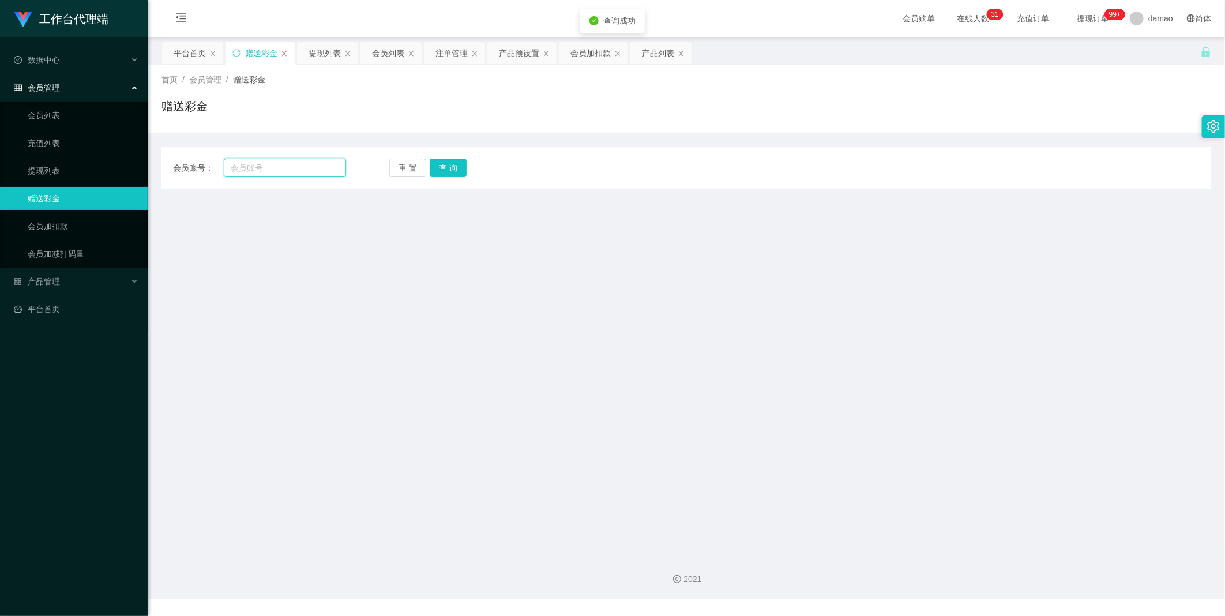
click at [257, 168] on input "text" at bounding box center [285, 168] width 122 height 18
paste input "84365419"
type input "84365419"
click at [452, 170] on button "查 询" at bounding box center [448, 168] width 37 height 18
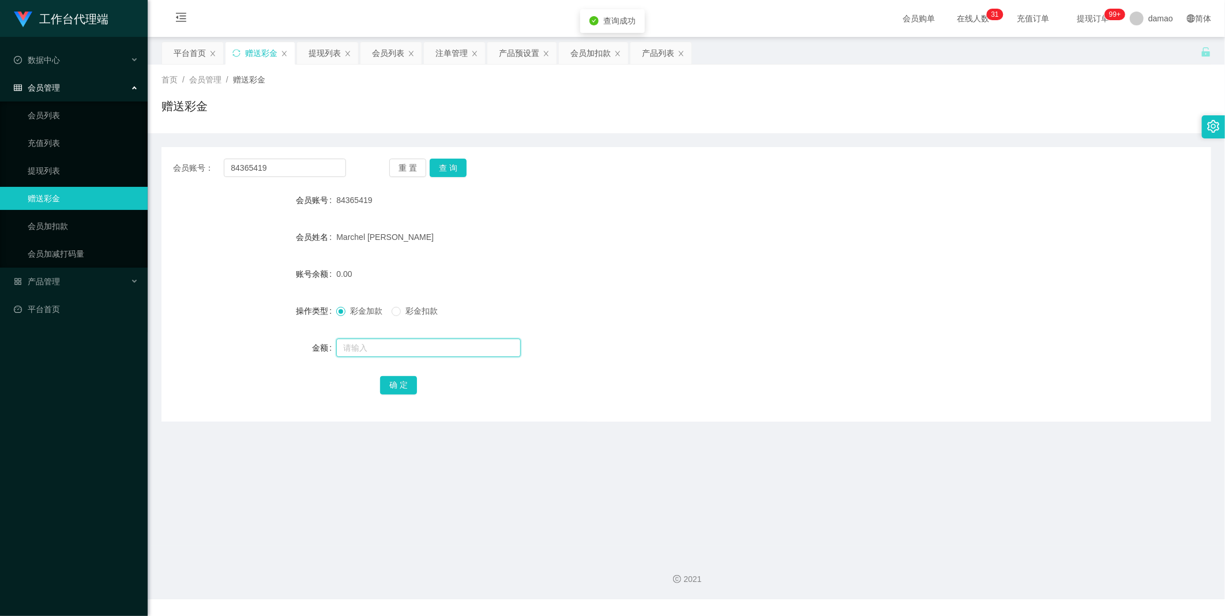
click at [398, 353] on input "text" at bounding box center [428, 347] width 185 height 18
type input "100"
click at [415, 383] on button "确 定" at bounding box center [398, 385] width 37 height 18
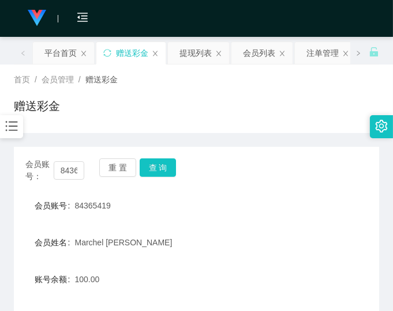
drag, startPoint x: 295, startPoint y: 96, endPoint x: 298, endPoint y: 90, distance: 7.0
click at [297, 93] on div "首页 / 会员管理 / 赠送彩金 / 赠送彩金" at bounding box center [196, 99] width 365 height 50
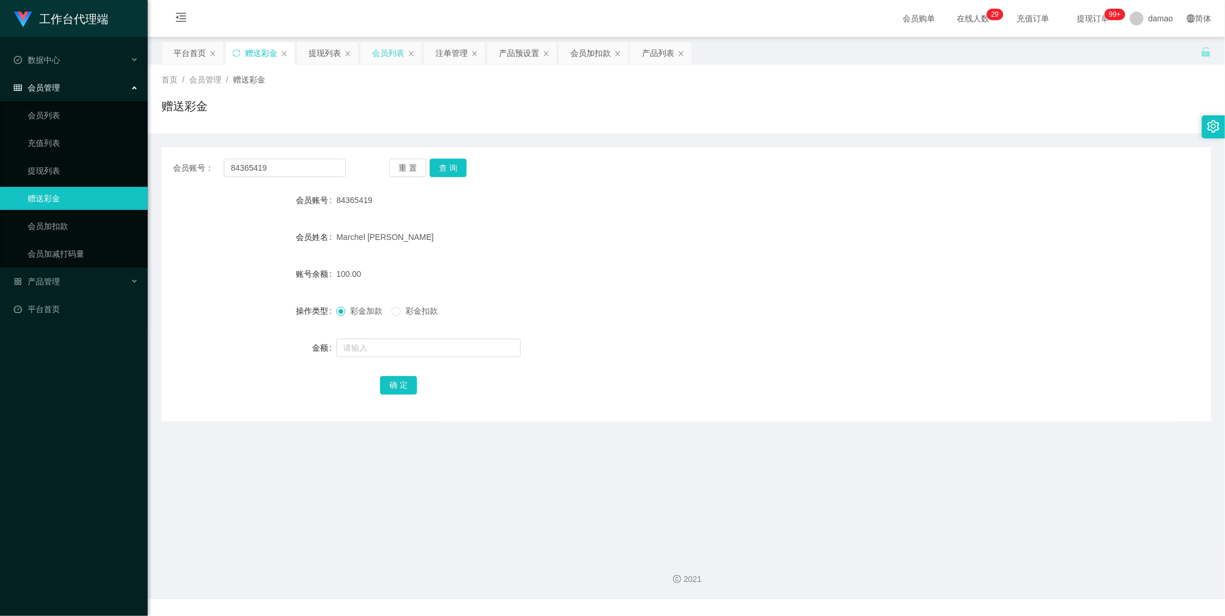
click at [387, 53] on div "会员列表" at bounding box center [388, 53] width 32 height 22
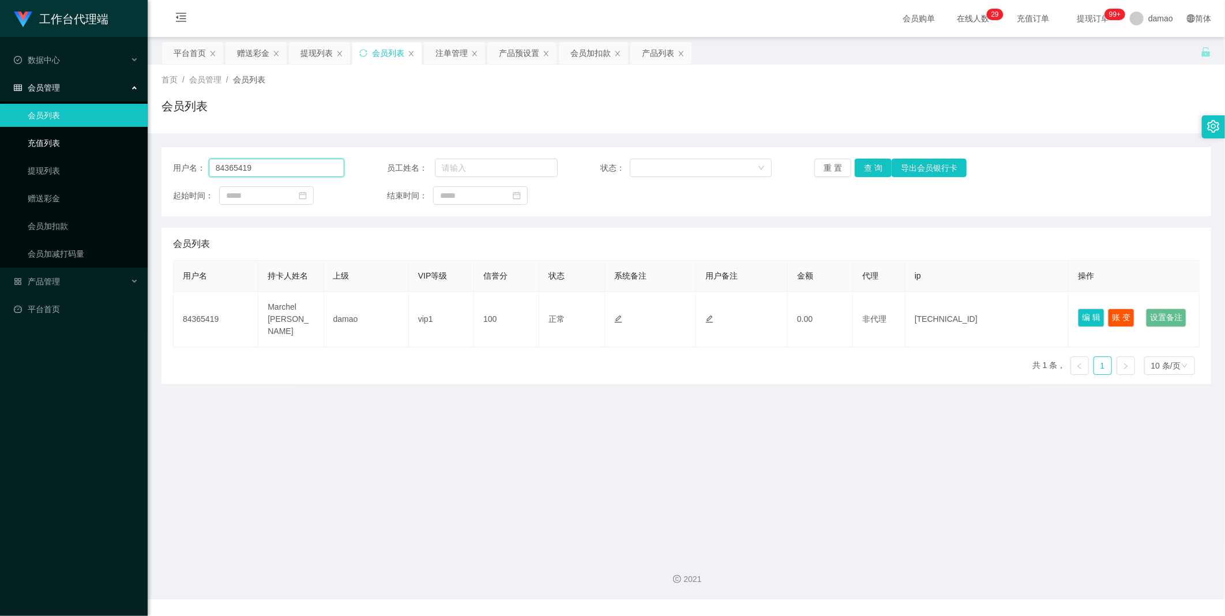
drag, startPoint x: 283, startPoint y: 173, endPoint x: 115, endPoint y: 150, distance: 169.4
click at [111, 149] on section "工作台代理端 数据中心 会员管理 会员列表 充值列表 提现列表 赠送彩金 会员加扣款 会员加减打码量 产品管理 平台首页 保存配置 重置配置 整体风格设置 主…" at bounding box center [612, 299] width 1225 height 599
paste input "审核即将完成，请查询工作台是否到账，点击 @Workbenchbaoma8_bot 官方机器人进入工作台 工作台到账【100】积分请回复：8"
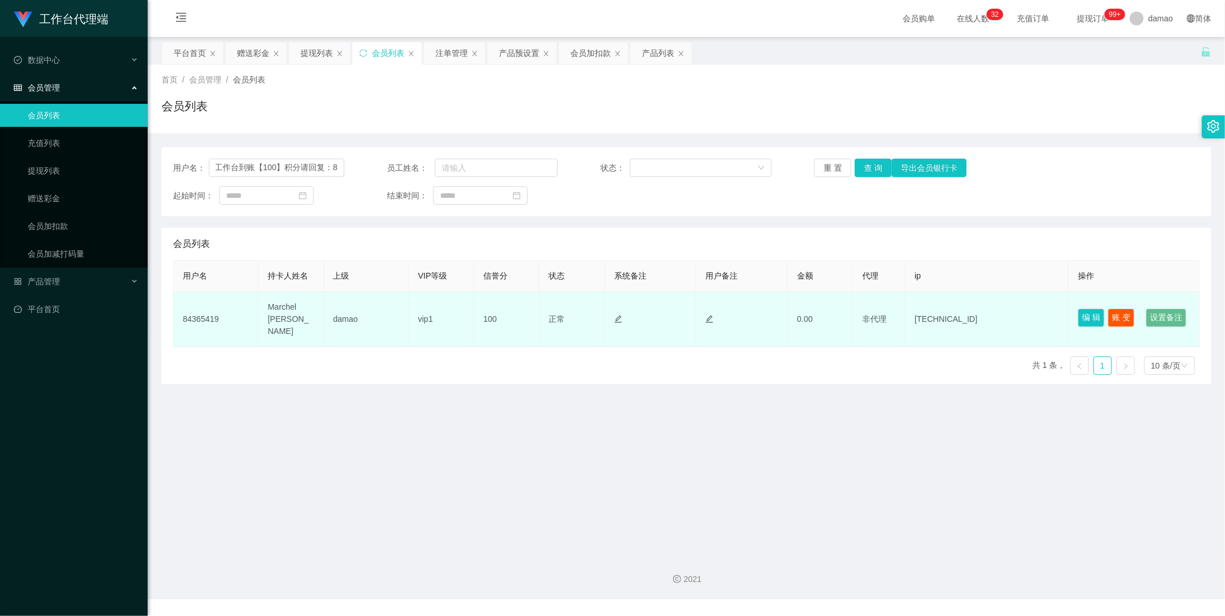
click at [209, 325] on td "84365419" at bounding box center [216, 319] width 85 height 55
click at [208, 326] on td "84365419" at bounding box center [216, 319] width 85 height 55
copy td "84365419"
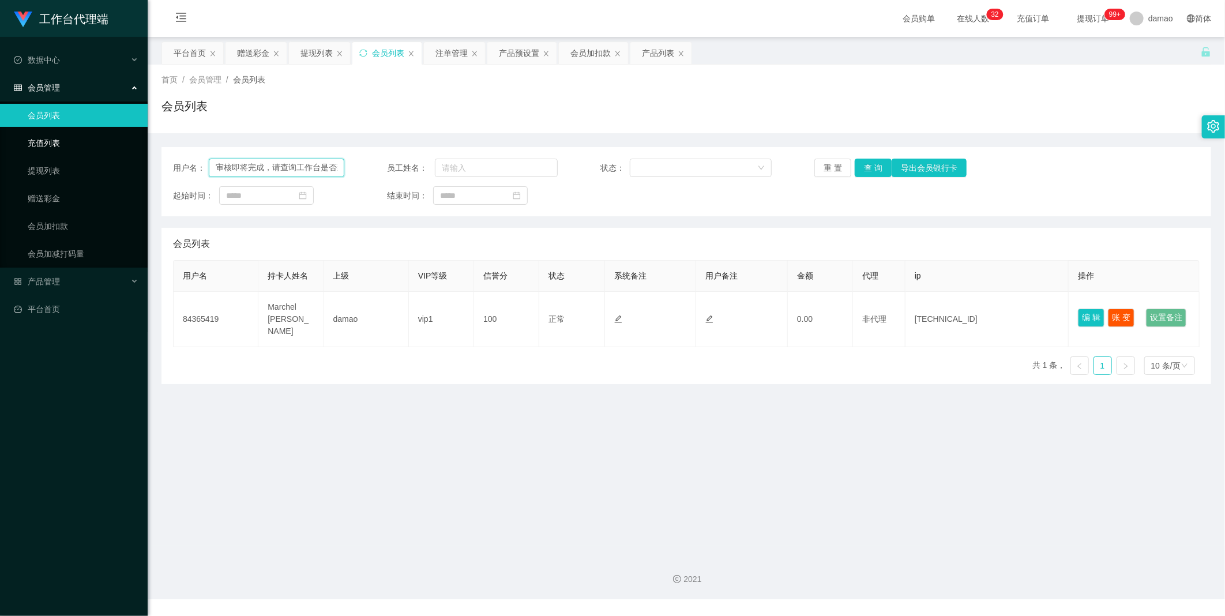
drag, startPoint x: 133, startPoint y: 142, endPoint x: 17, endPoint y: 139, distance: 115.4
click at [0, 116] on html "工作台代理端 数据中心 会员管理 会员列表 充值列表 提现列表 赠送彩金 会员加扣款 会员加减打码量 产品管理 平台首页 保存配置 重置配置 整体风格设置 主…" at bounding box center [612, 308] width 1225 height 616
drag, startPoint x: 333, startPoint y: 165, endPoint x: 13, endPoint y: 118, distance: 324.2
click at [0, 112] on html "工作台代理端 数据中心 会员管理 会员列表 充值列表 提现列表 赠送彩金 会员加扣款 会员加减打码量 产品管理 平台首页 保存配置 重置配置 整体风格设置 主…" at bounding box center [612, 308] width 1225 height 616
drag, startPoint x: 316, startPoint y: 167, endPoint x: 29, endPoint y: 129, distance: 289.2
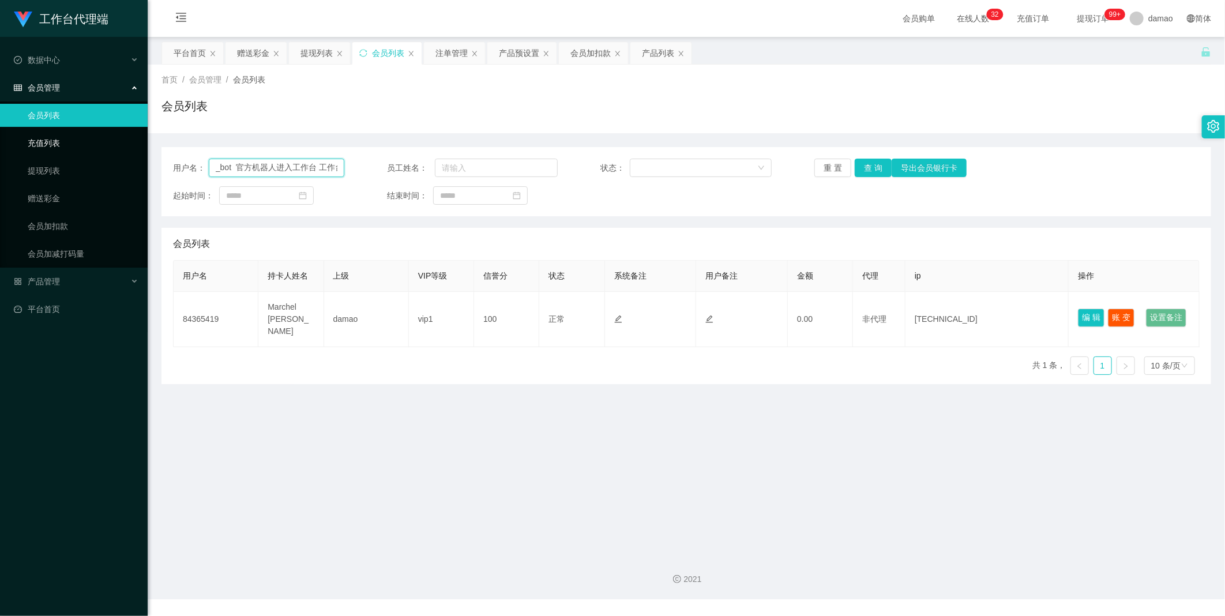
click at [31, 128] on section "工作台代理端 数据中心 会员管理 会员列表 充值列表 提现列表 赠送彩金 会员加扣款 会员加减打码量 产品管理 平台首页 保存配置 重置配置 整体风格设置 主…" at bounding box center [612, 299] width 1225 height 599
type input "台到账【100】积分请回复：8"
drag, startPoint x: 1, startPoint y: 123, endPoint x: 26, endPoint y: 118, distance: 25.9
click at [0, 110] on html "工作台代理端 数据中心 会员管理 会员列表 充值列表 提现列表 赠送彩金 会员加扣款 会员加减打码量 产品管理 平台首页 保存配置 重置配置 整体风格设置 主…" at bounding box center [612, 308] width 1225 height 616
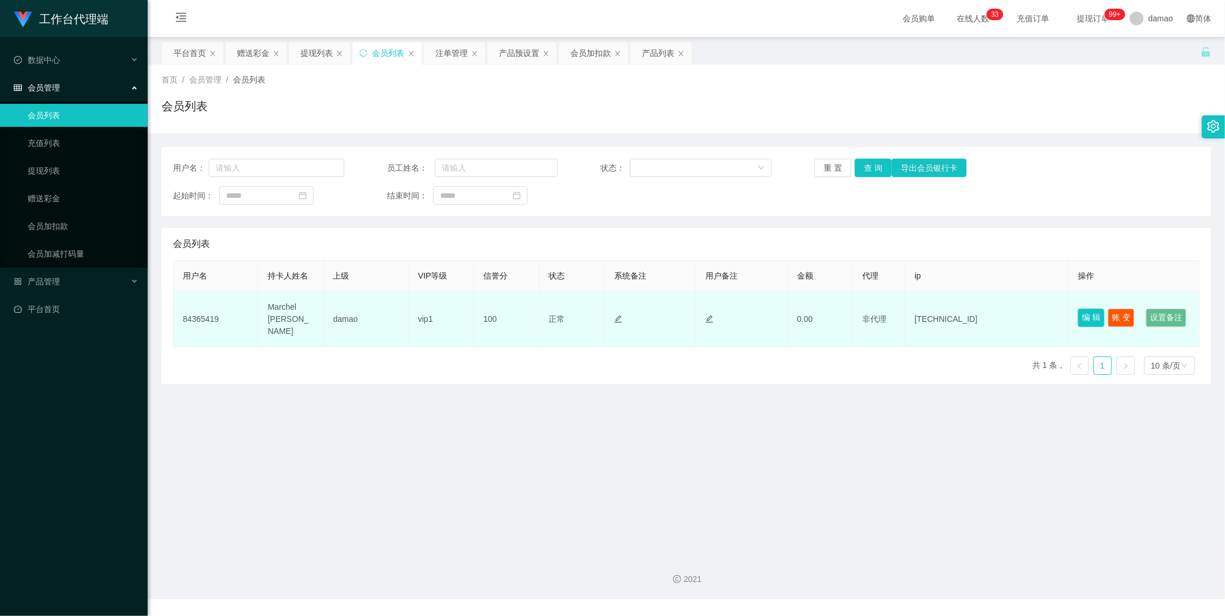
click at [1081, 310] on button "编 辑" at bounding box center [1091, 318] width 27 height 18
type input "84365419"
type input "Marchel [PERSON_NAME]"
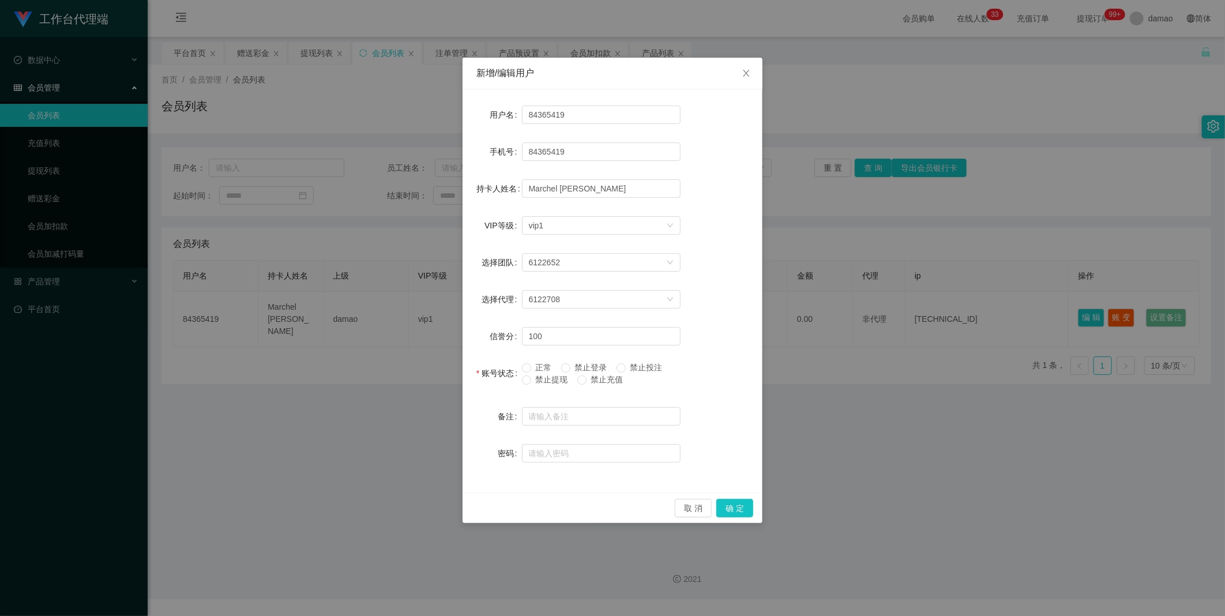
drag, startPoint x: 956, startPoint y: 210, endPoint x: 863, endPoint y: 186, distance: 95.8
click at [952, 210] on div "新增/编辑用户 用户名 84365419 手机号 84365419 持卡人姓名 Marchel [PERSON_NAME] qian VIP等级 选择VIP等…" at bounding box center [612, 308] width 1225 height 616
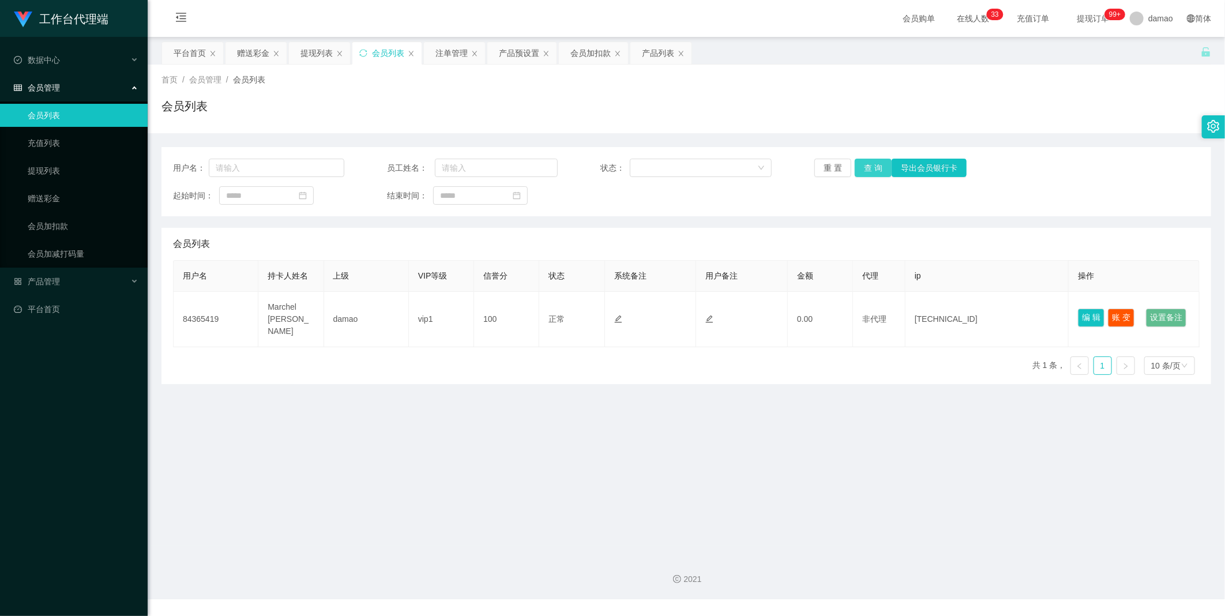
click at [872, 171] on button "查 询" at bounding box center [873, 168] width 37 height 18
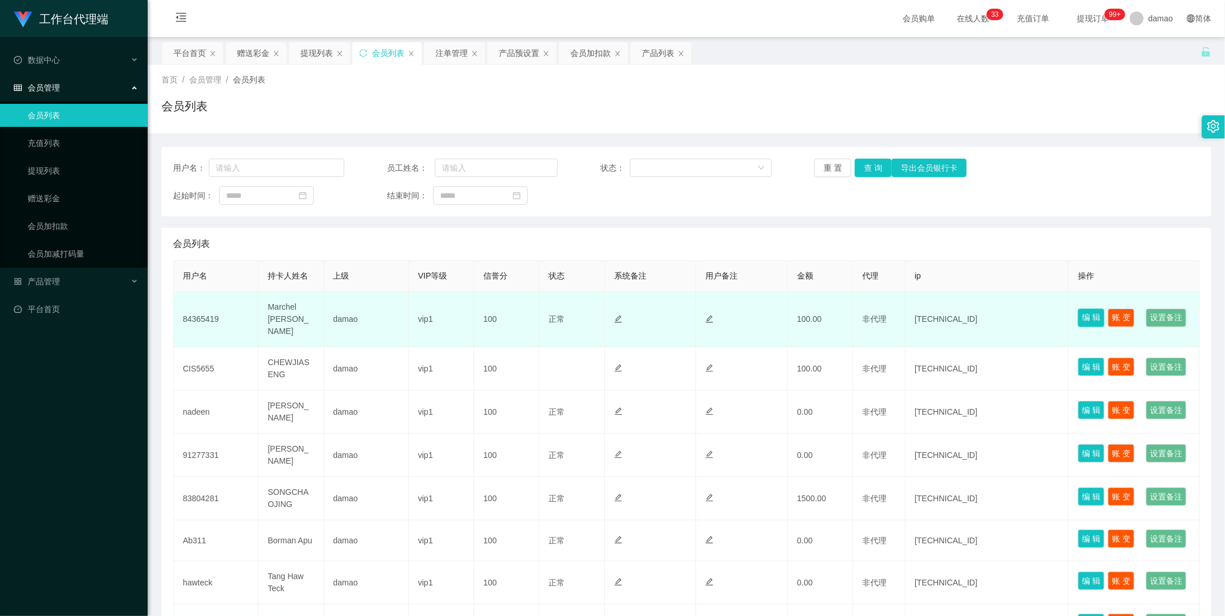
click at [1081, 309] on button "编 辑" at bounding box center [1091, 318] width 27 height 18
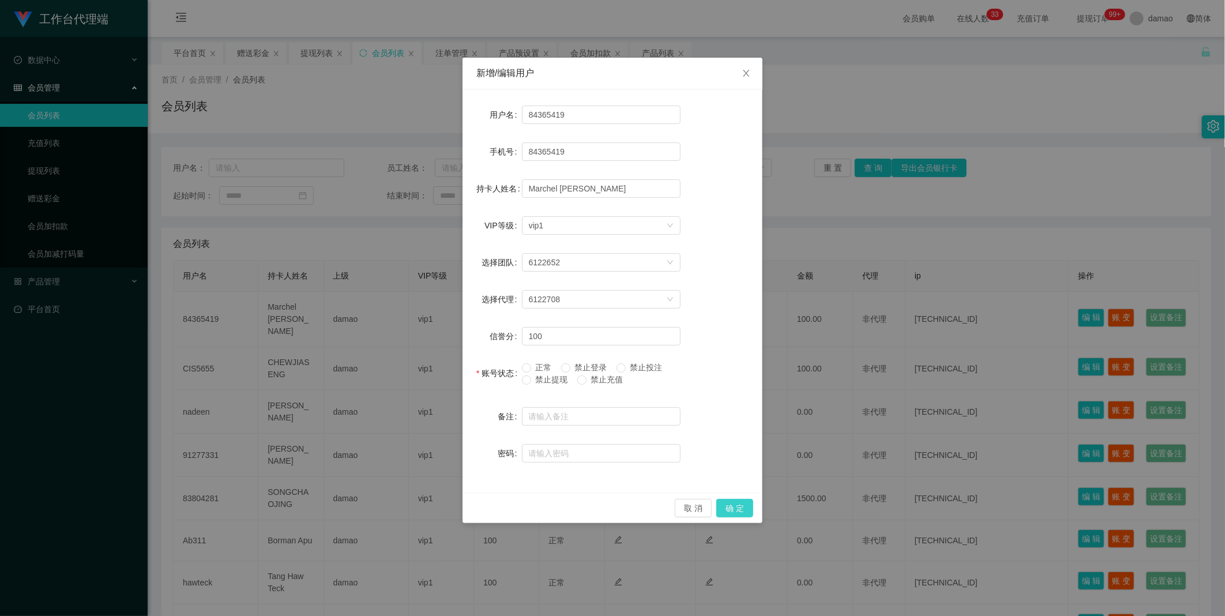
click at [741, 511] on button "确 定" at bounding box center [734, 508] width 37 height 18
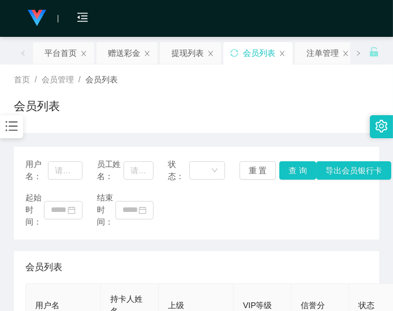
click at [318, 202] on div "起始时间： 结束时间：" at bounding box center [196, 210] width 342 height 36
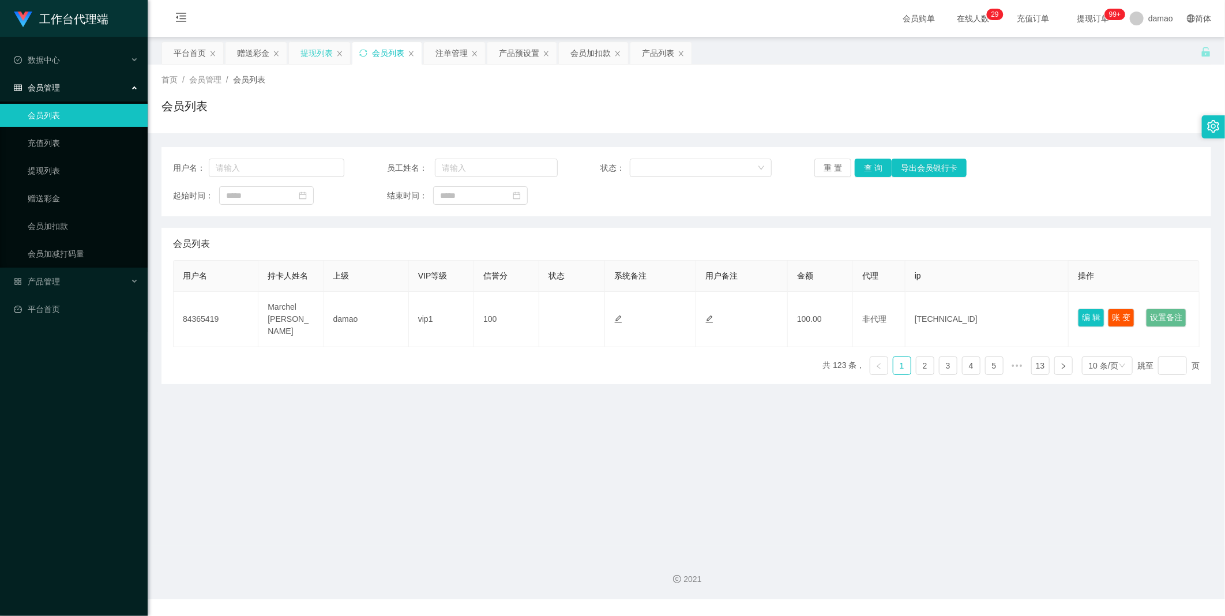
click at [320, 54] on div "提现列表" at bounding box center [316, 53] width 32 height 22
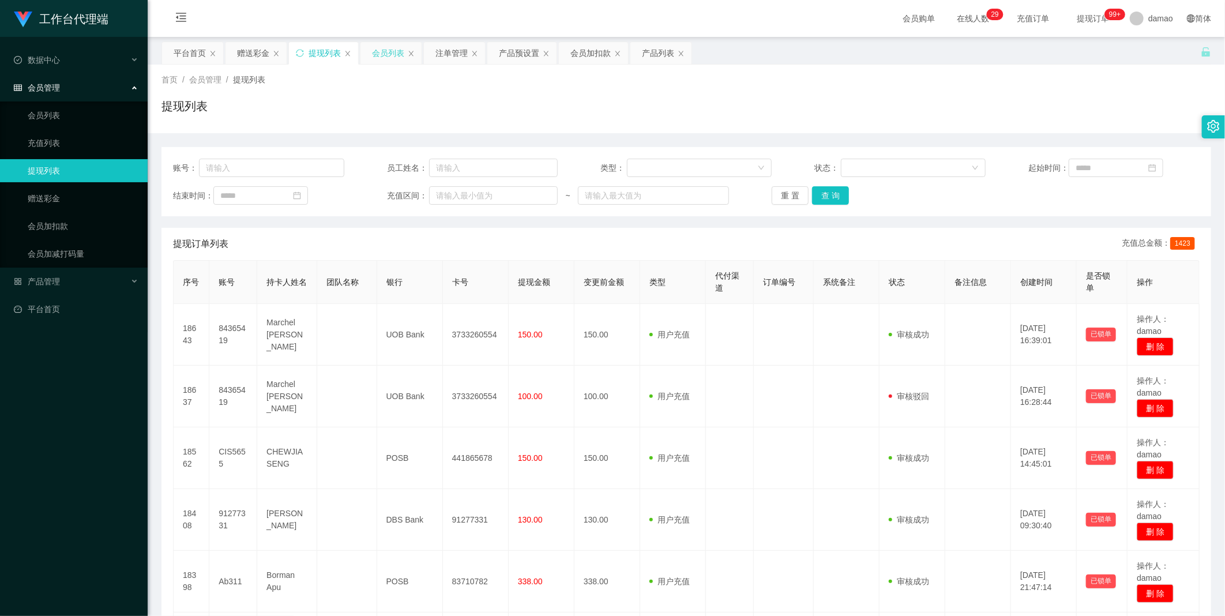
click at [389, 52] on div "会员列表" at bounding box center [388, 53] width 32 height 22
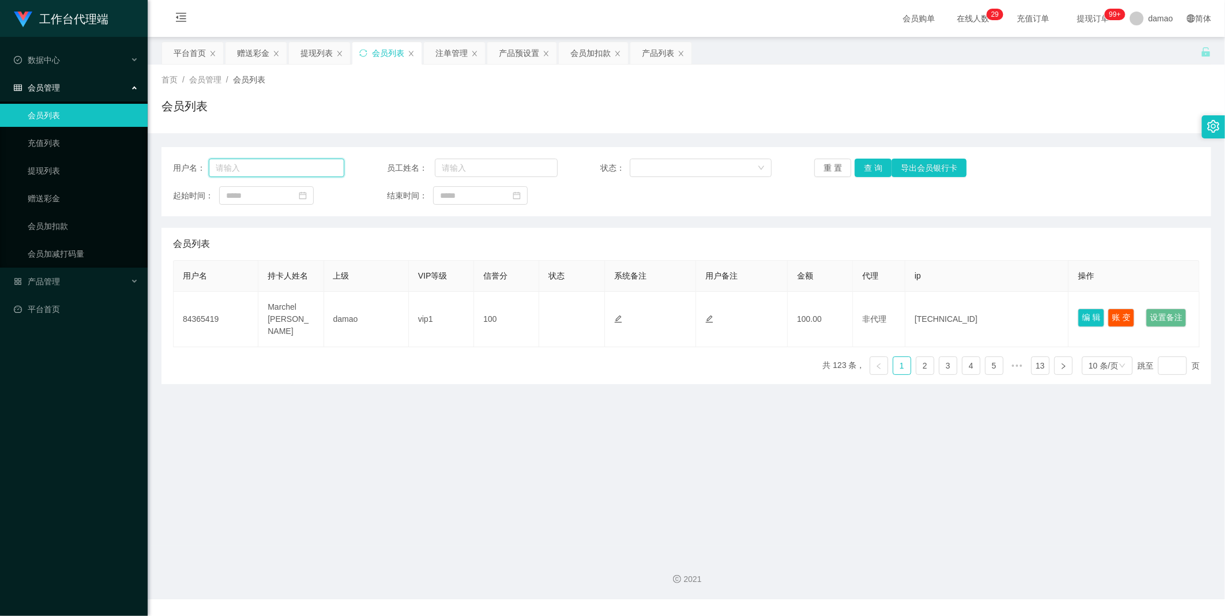
click at [285, 162] on input "text" at bounding box center [277, 168] width 136 height 18
paste input "84365419"
type input "84365419"
click at [867, 170] on button "查 询" at bounding box center [873, 168] width 37 height 18
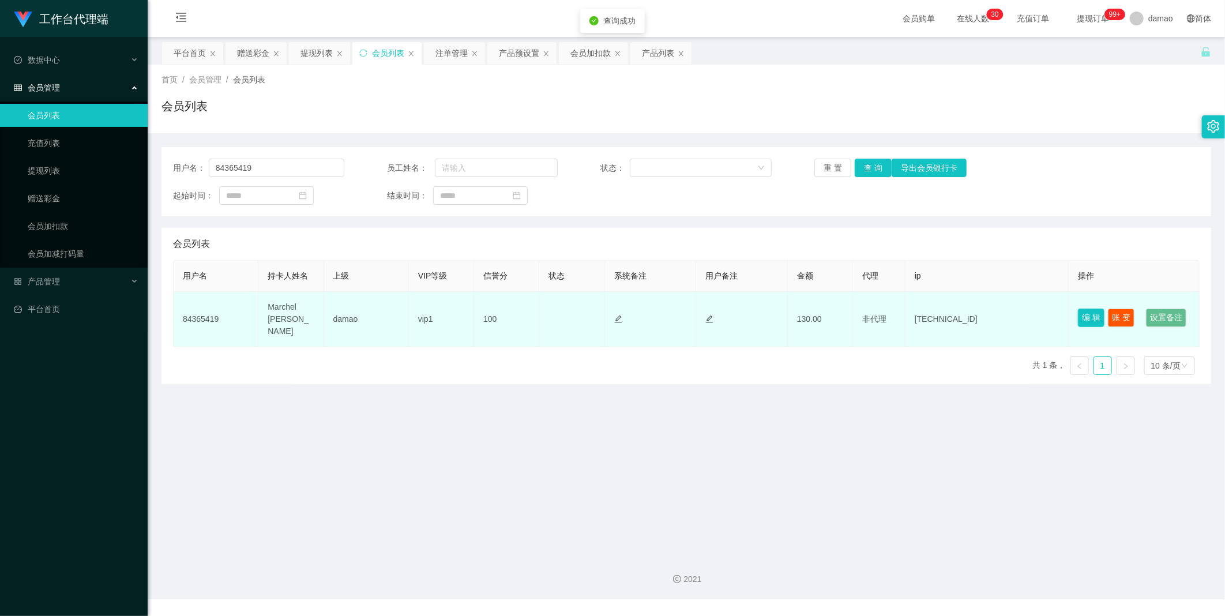
click at [1083, 309] on button "编 辑" at bounding box center [1091, 318] width 27 height 18
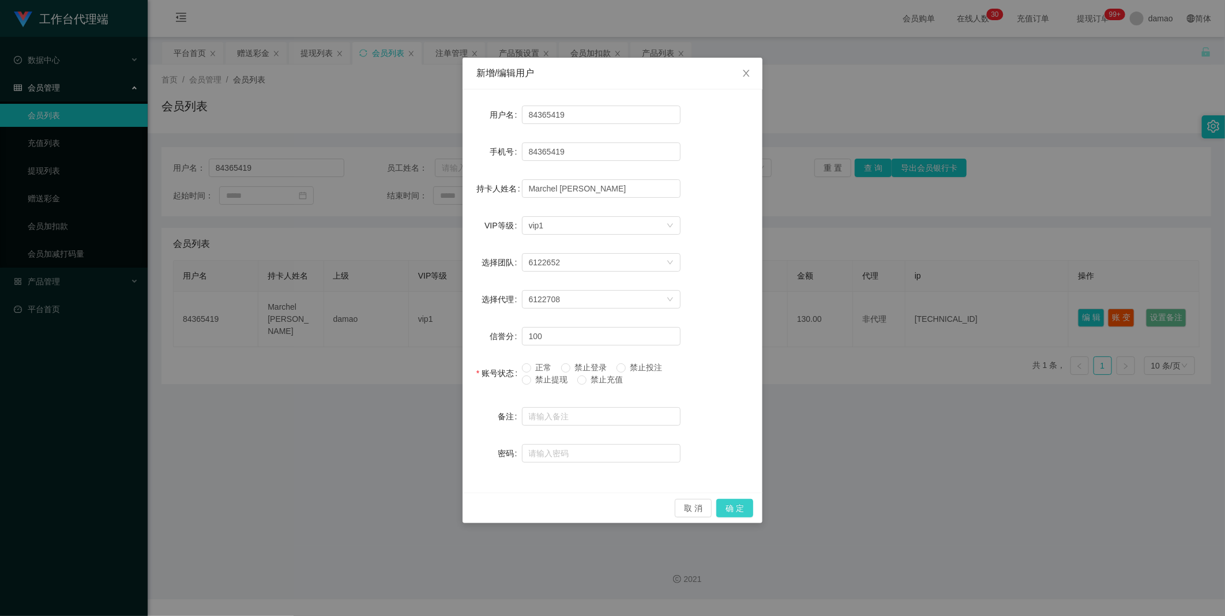
drag, startPoint x: 737, startPoint y: 502, endPoint x: 723, endPoint y: 486, distance: 20.8
click at [737, 501] on button "确 定" at bounding box center [734, 508] width 37 height 18
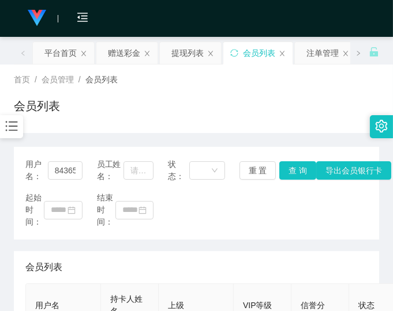
drag, startPoint x: 313, startPoint y: 85, endPoint x: 319, endPoint y: 78, distance: 9.8
click at [313, 85] on div "首页 / 会员管理 / 会员列表 /" at bounding box center [196, 80] width 365 height 12
click at [322, 56] on div "注单管理" at bounding box center [322, 53] width 32 height 22
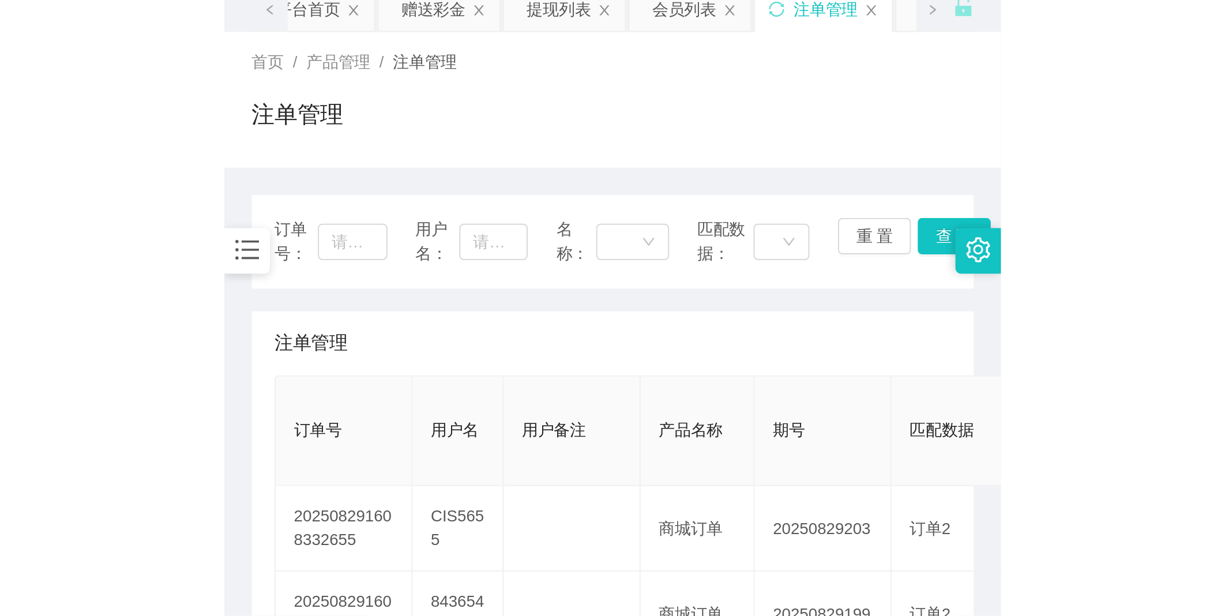
scroll to position [128, 0]
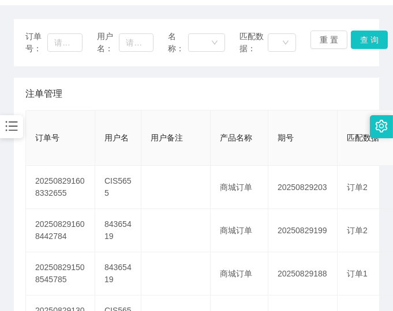
click at [293, 87] on div "注单管理" at bounding box center [196, 94] width 342 height 32
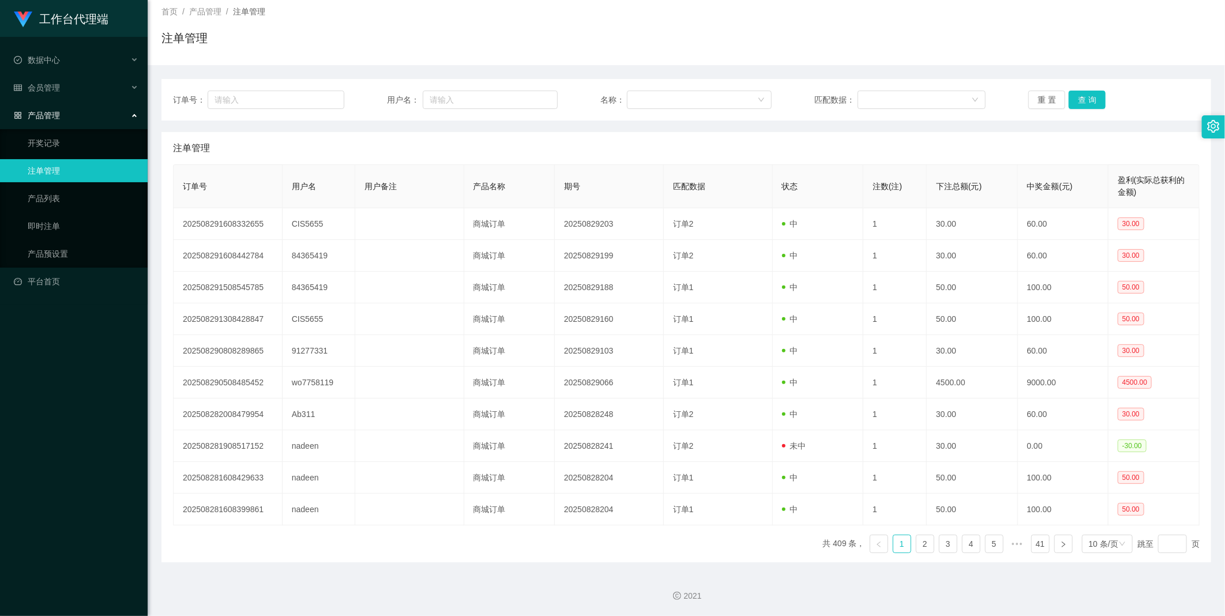
scroll to position [69, 0]
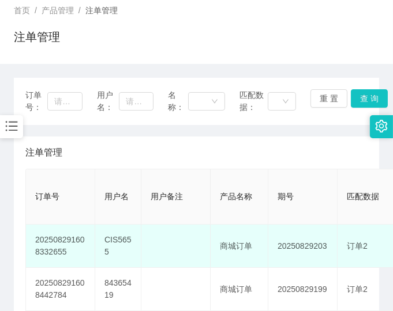
click at [117, 238] on td "CIS5655" at bounding box center [118, 246] width 46 height 43
click at [116, 239] on td "CIS5655" at bounding box center [118, 246] width 46 height 43
copy td "CIS5655"
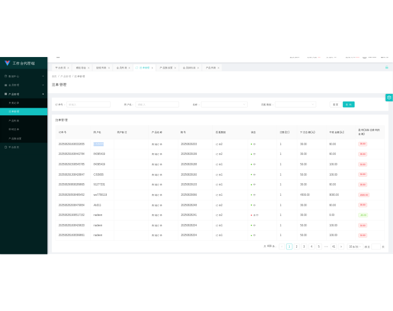
scroll to position [0, 0]
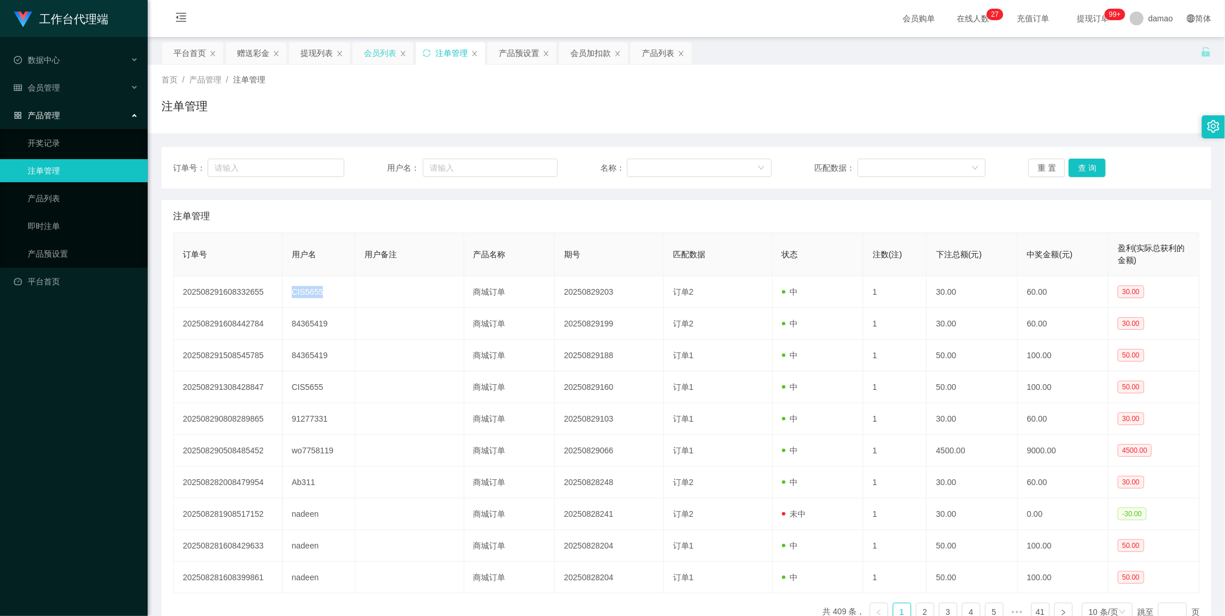
click at [371, 48] on div "会员列表" at bounding box center [380, 53] width 32 height 22
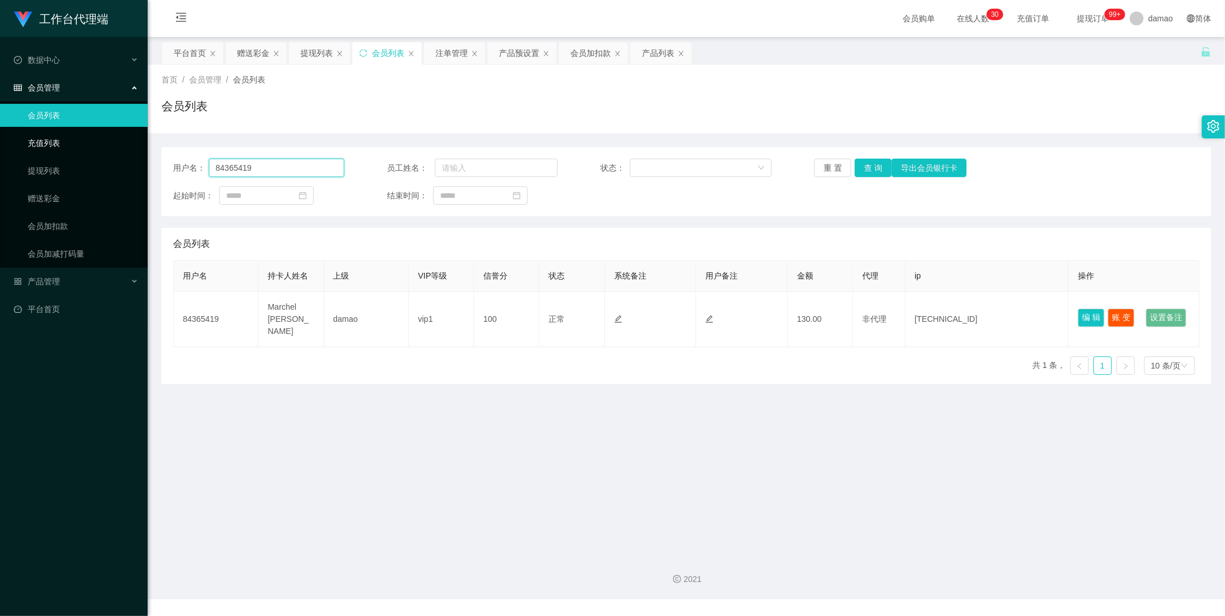
drag, startPoint x: 265, startPoint y: 163, endPoint x: 114, endPoint y: 142, distance: 152.4
click at [101, 143] on section "工作台代理端 数据中心 会员管理 会员列表 充值列表 提现列表 赠送彩金 会员加扣款 会员加减打码量 产品管理 开奖记录 注单管理 产品列表 即时注单 产品预…" at bounding box center [612, 299] width 1225 height 599
paste input "CIS5655"
type input "CIS5655"
click at [871, 170] on button "查 询" at bounding box center [873, 168] width 37 height 18
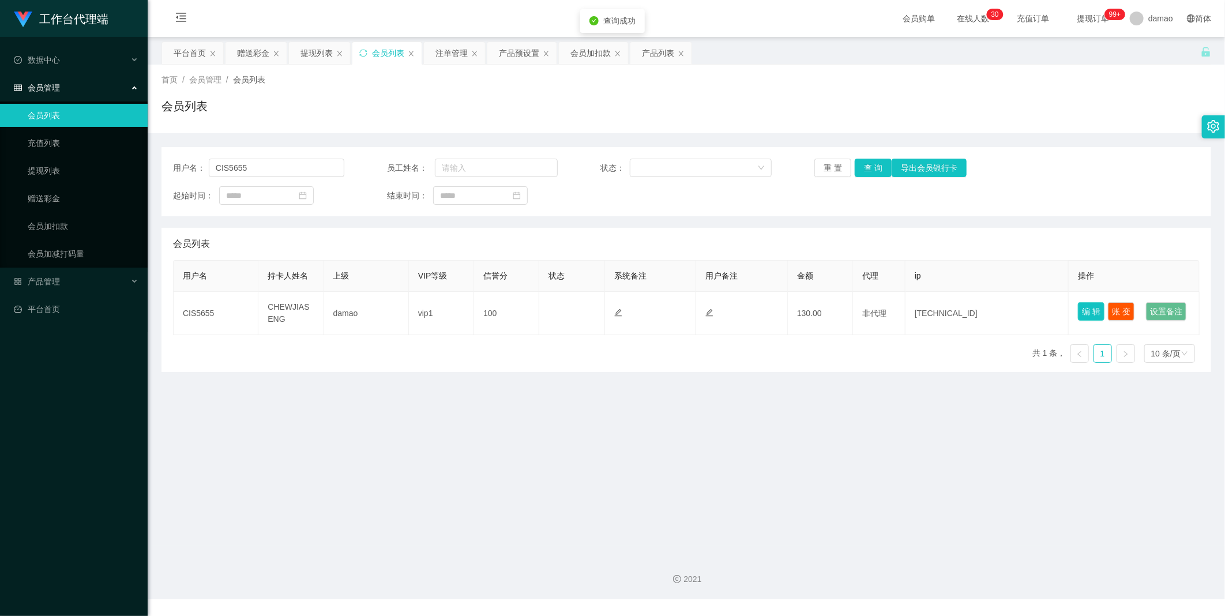
click at [1078, 310] on button "编 辑" at bounding box center [1091, 311] width 27 height 18
type input "CIS5655"
type input "CHEWJIASENG"
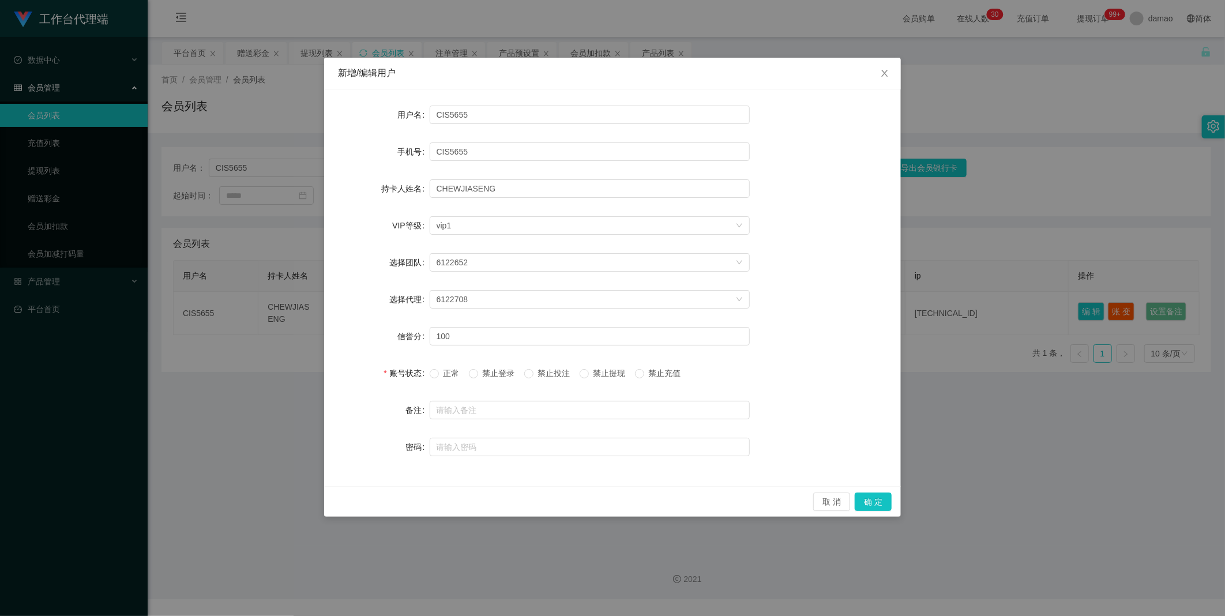
drag, startPoint x: 441, startPoint y: 371, endPoint x: 499, endPoint y: 394, distance: 62.9
click at [442, 371] on span "正常" at bounding box center [451, 372] width 25 height 9
click at [867, 495] on button "确 定" at bounding box center [873, 501] width 37 height 18
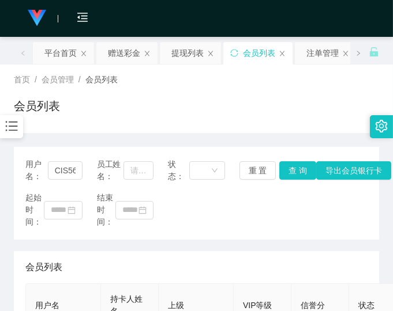
click at [309, 217] on div "起始时间： 结束时间：" at bounding box center [196, 210] width 342 height 36
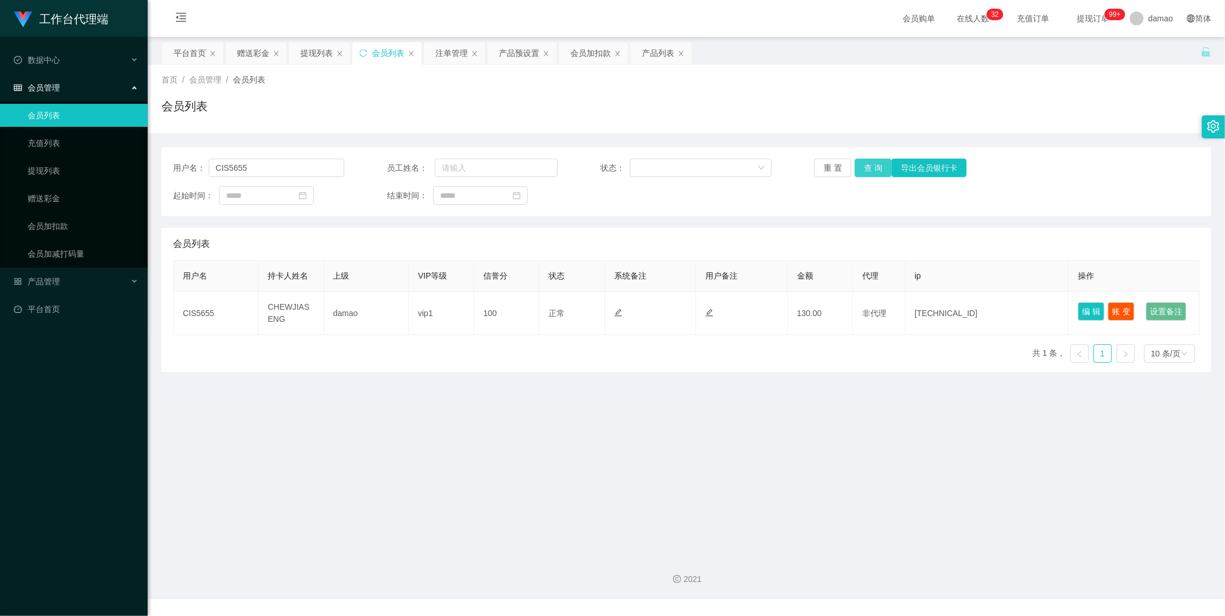
click at [869, 168] on button "查 询" at bounding box center [873, 168] width 37 height 18
click at [307, 55] on div "提现列表" at bounding box center [316, 53] width 32 height 22
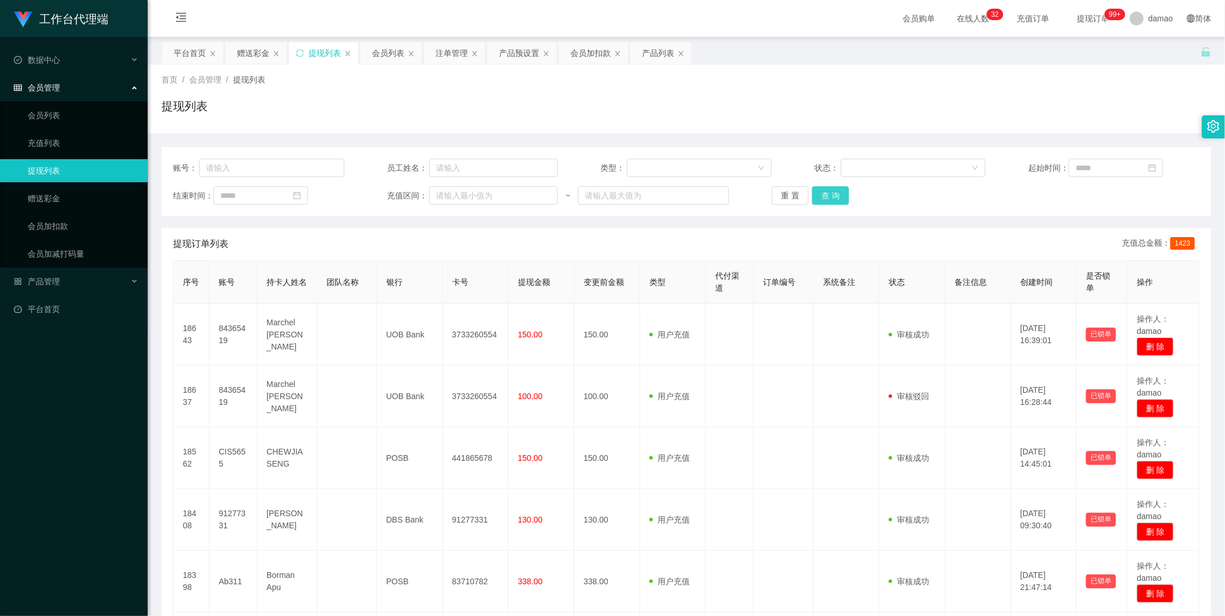
click at [827, 188] on button "查 询" at bounding box center [830, 195] width 37 height 18
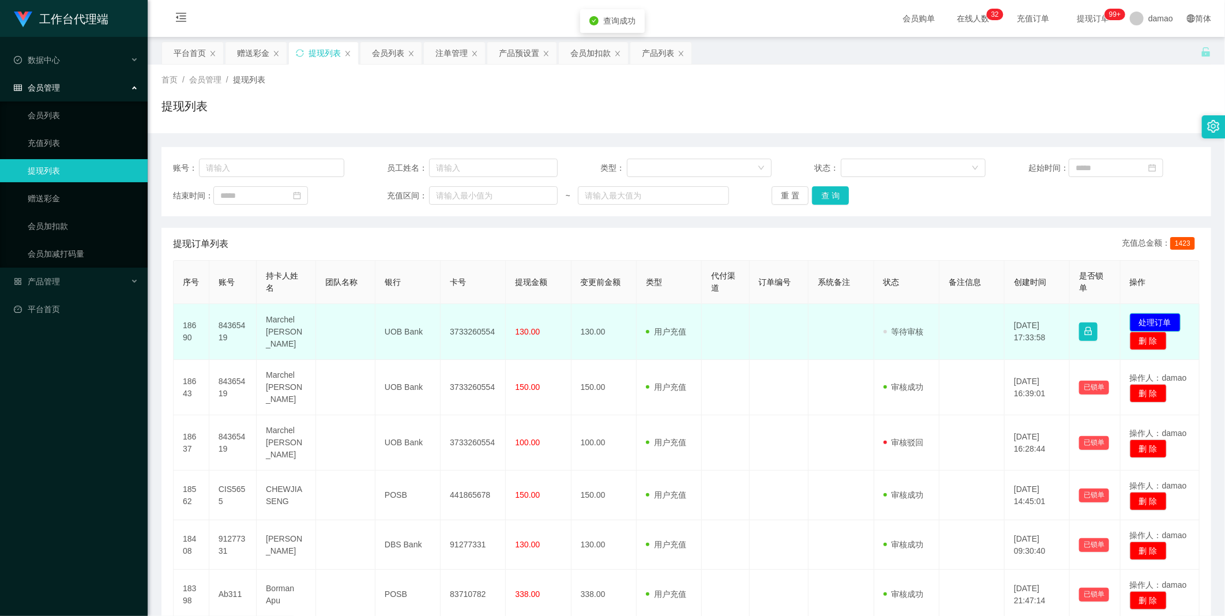
click at [1139, 319] on button "处理订单" at bounding box center [1155, 322] width 51 height 18
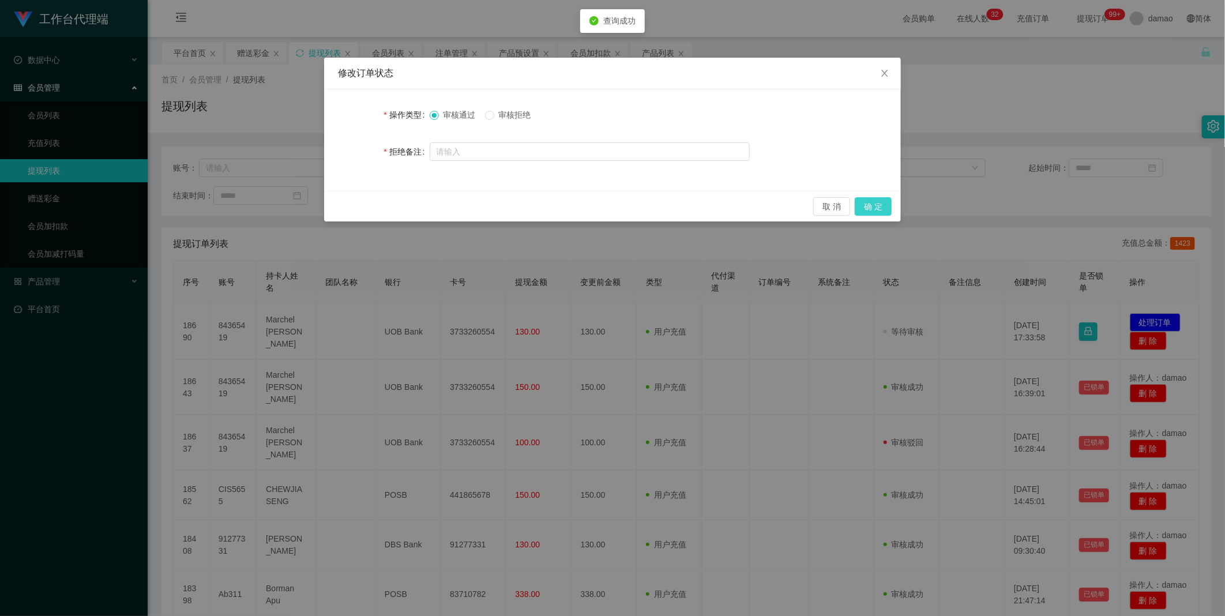
click at [869, 204] on button "确 定" at bounding box center [873, 206] width 37 height 18
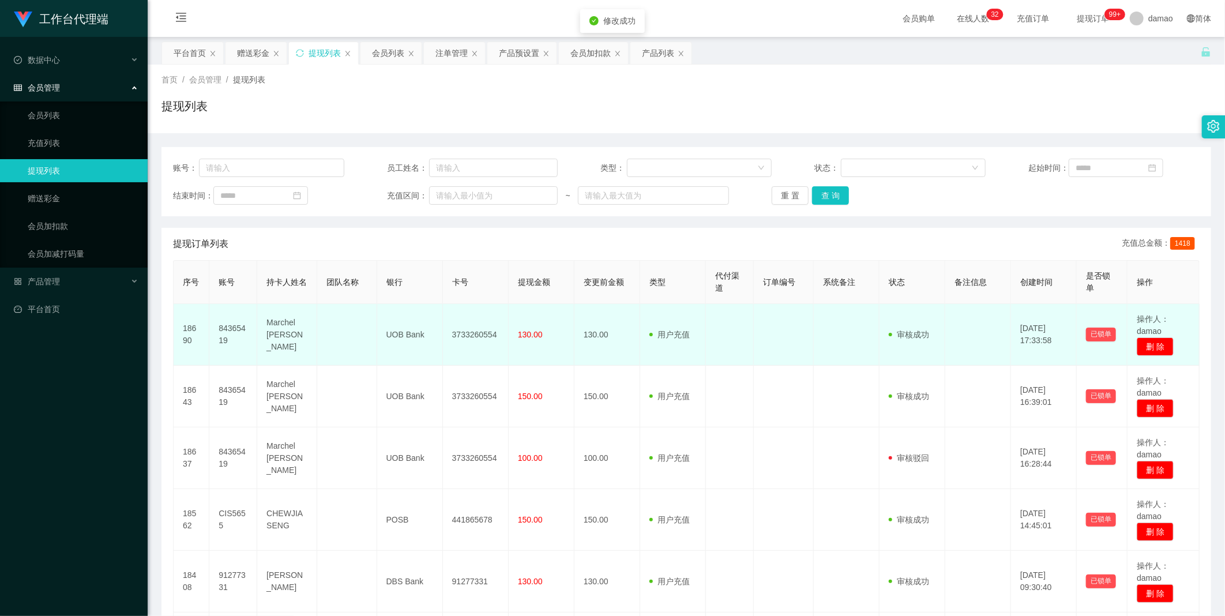
click at [477, 333] on td "3733260554" at bounding box center [476, 335] width 66 height 62
click at [479, 333] on td "3733260554" at bounding box center [476, 335] width 66 height 62
copy td "3733260554"
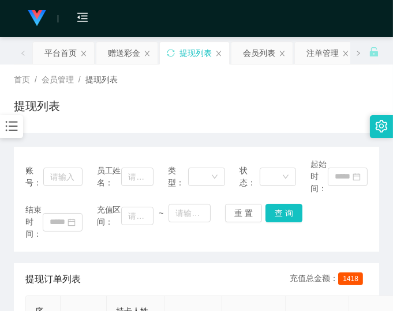
click at [270, 101] on div "提现列表" at bounding box center [196, 110] width 365 height 27
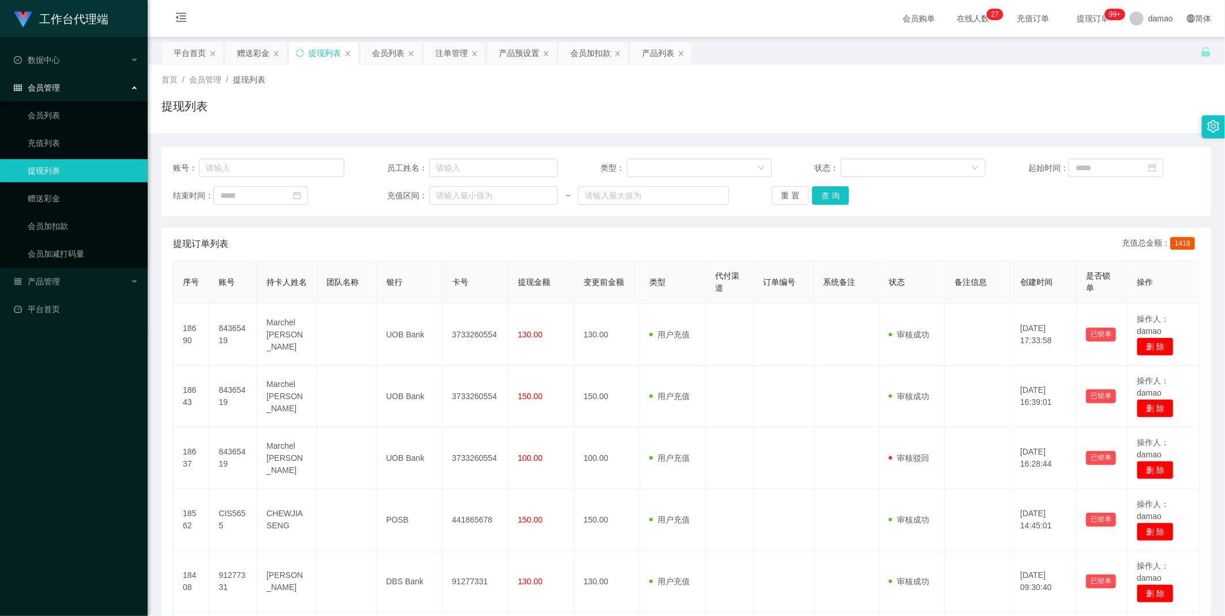
click at [321, 50] on div "提现列表" at bounding box center [325, 53] width 32 height 22
click at [826, 194] on button "查 询" at bounding box center [830, 195] width 37 height 18
click at [826, 196] on button "查 询" at bounding box center [830, 195] width 37 height 18
click at [826, 196] on div "重 置 查 询" at bounding box center [857, 195] width 171 height 18
click at [826, 196] on button "查 询" at bounding box center [830, 195] width 37 height 18
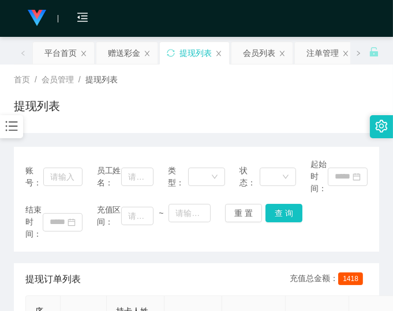
click at [277, 96] on div "首页 / 会员管理 / 提现列表 / 提现列表" at bounding box center [196, 99] width 365 height 50
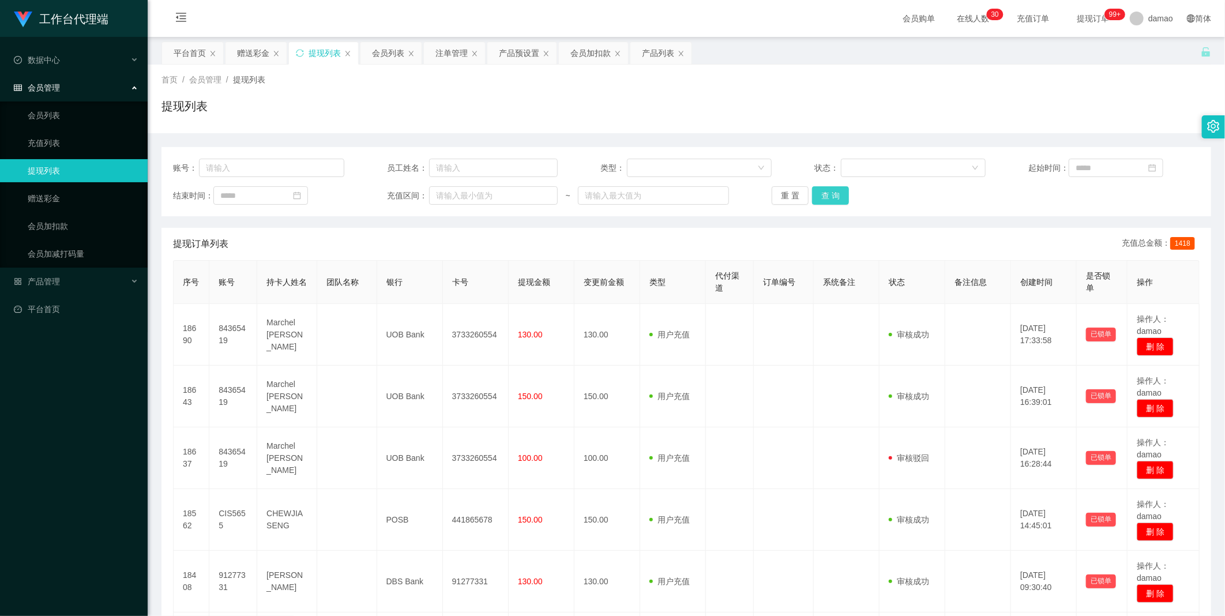
click at [825, 192] on button "查 询" at bounding box center [830, 195] width 37 height 18
click at [826, 193] on button "查 询" at bounding box center [830, 195] width 37 height 18
click at [826, 193] on div "重 置 查 询" at bounding box center [857, 195] width 171 height 18
click at [826, 193] on button "查 询" at bounding box center [830, 195] width 37 height 18
